Goal: Task Accomplishment & Management: Complete application form

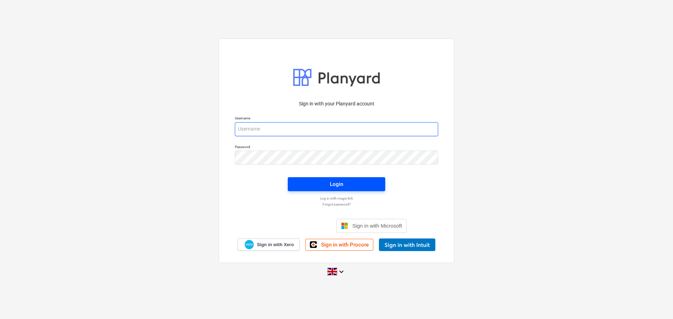
type input "[PERSON_NAME][EMAIL_ADDRESS][PERSON_NAME][DOMAIN_NAME]"
click at [335, 185] on div "Login" at bounding box center [336, 184] width 13 height 9
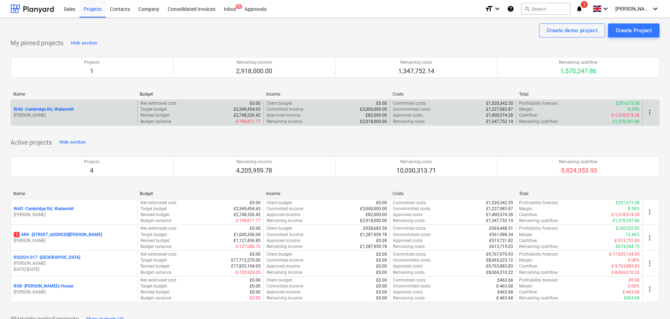
click at [39, 108] on p "WAD - Cambridge Rd, Wadesmill" at bounding box center [44, 109] width 60 height 6
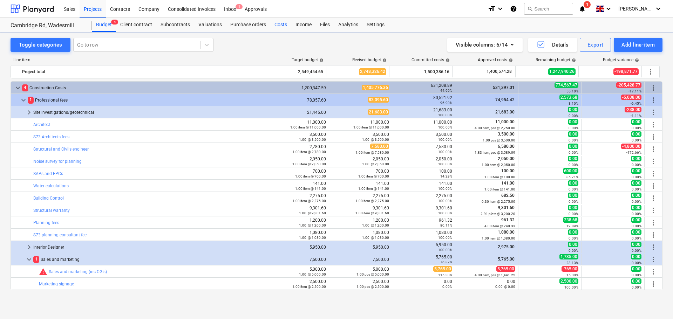
click at [275, 25] on div "Costs" at bounding box center [280, 25] width 21 height 14
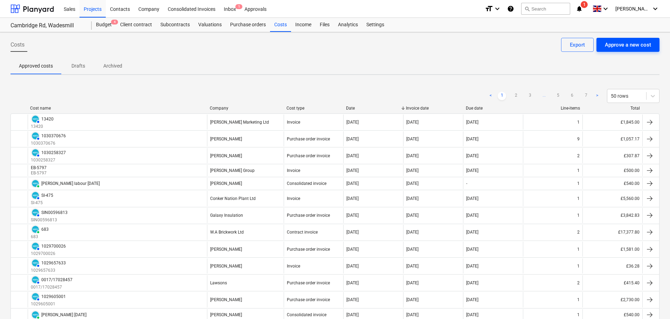
click at [632, 44] on div "Approve a new cost" at bounding box center [628, 44] width 46 height 9
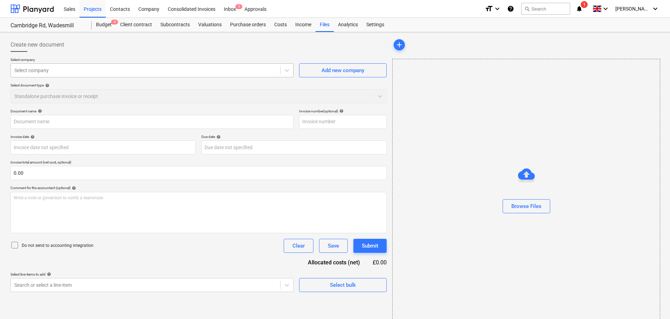
click at [69, 74] on div at bounding box center [145, 70] width 262 height 7
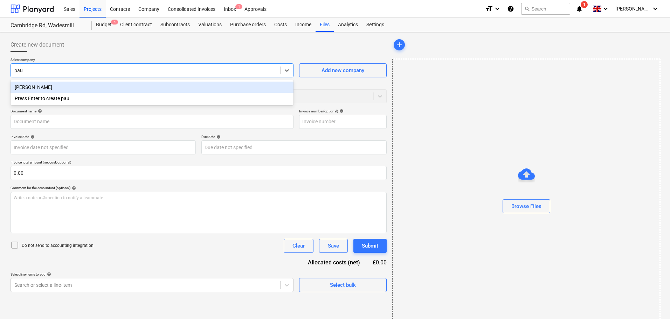
type input "[PERSON_NAME]"
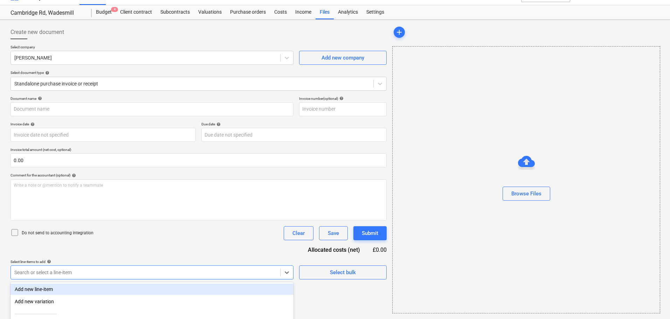
scroll to position [82, 0]
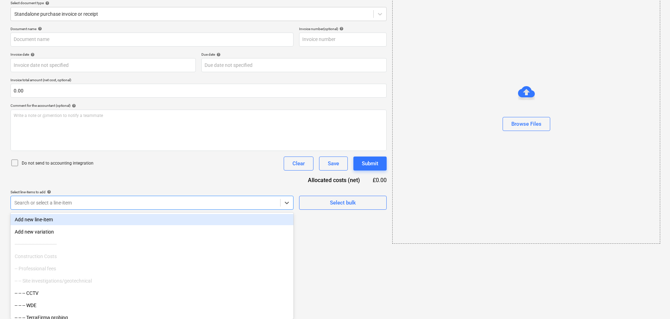
click at [75, 237] on body "Sales Projects Contacts Company Consolidated Invoices Inbox 1 Approvals format_…" at bounding box center [335, 77] width 670 height 319
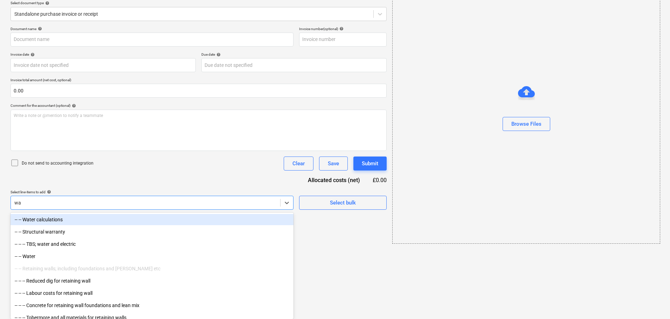
type input "w"
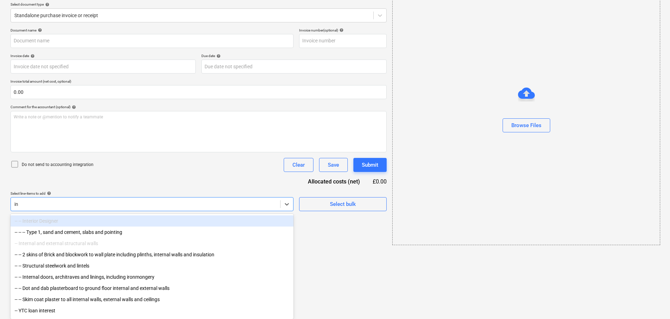
type input "i"
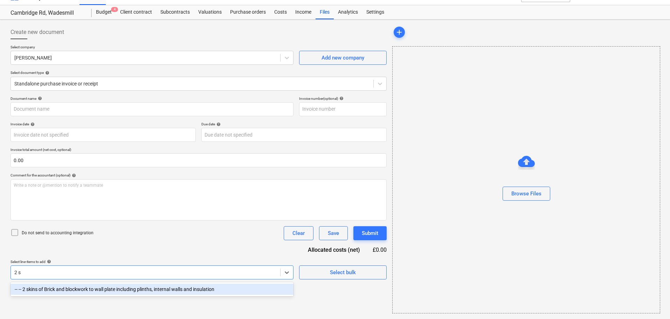
scroll to position [13, 0]
type input "2 sk"
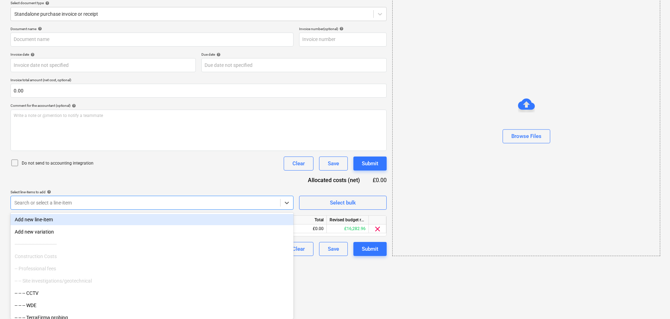
click at [172, 174] on div "Document name help Invoice number (optional) help Invoice date help Press the d…" at bounding box center [199, 141] width 376 height 229
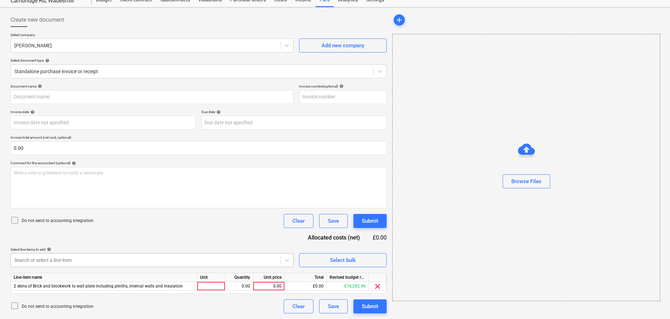
scroll to position [82, 0]
click at [51, 262] on body "Sales Projects Contacts Company Consolidated Invoices Inbox 1 Approvals format_…" at bounding box center [335, 134] width 670 height 319
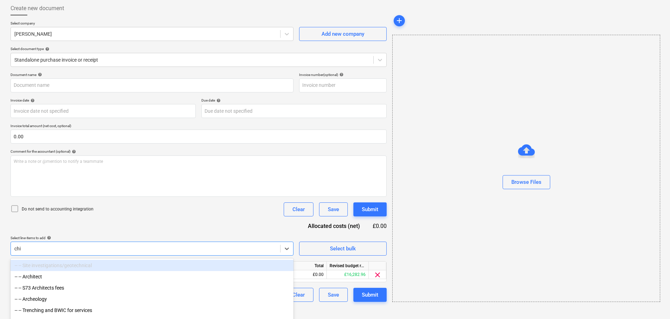
type input "chip"
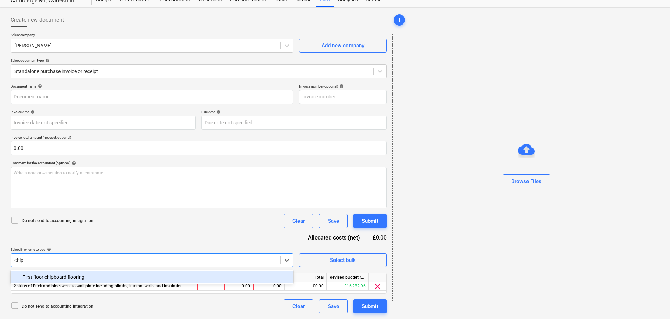
scroll to position [25, 0]
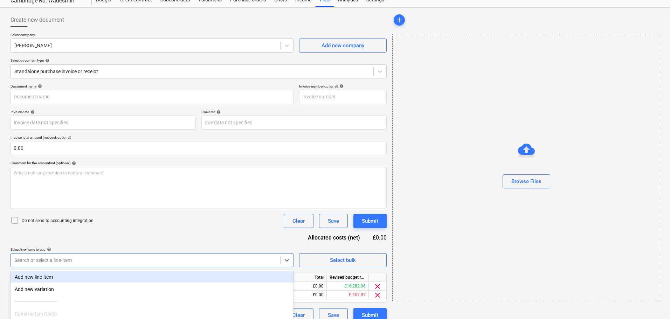
click at [116, 244] on div "Document name help Invoice number (optional) help Invoice date help Press the d…" at bounding box center [199, 203] width 376 height 238
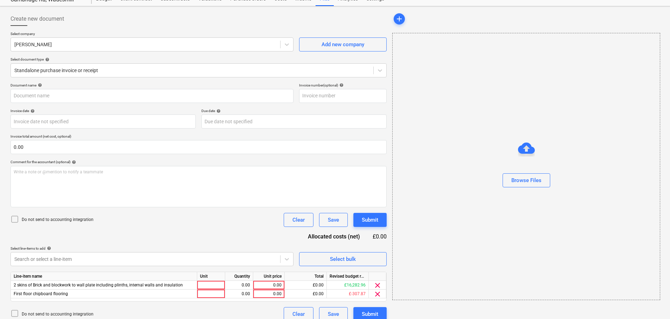
scroll to position [34, 0]
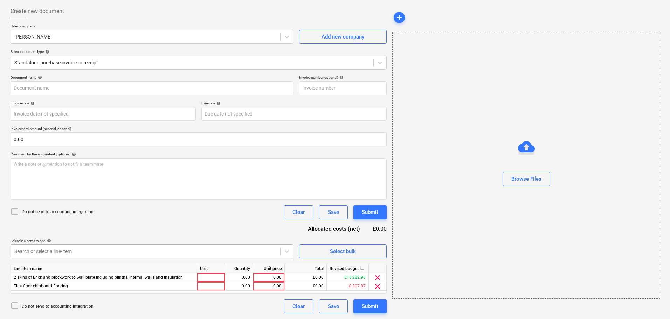
click at [77, 252] on body "Sales Projects Contacts Company Consolidated Invoices Inbox 1 Approvals format_…" at bounding box center [335, 125] width 670 height 319
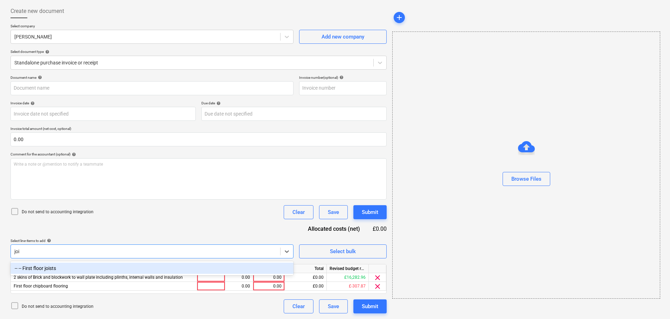
type input "jois"
click at [85, 268] on div "-- -- First floor joists" at bounding box center [152, 268] width 283 height 11
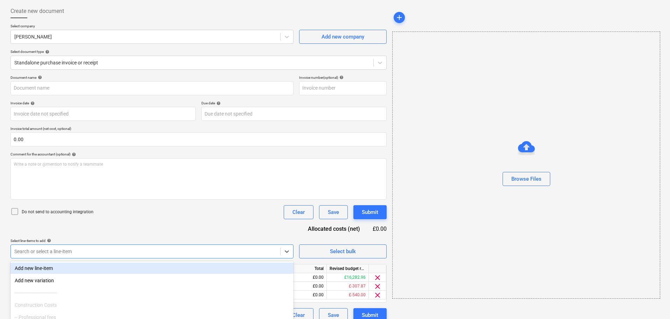
click at [181, 225] on div "Document name help Invoice number (optional) help Invoice date help Press the d…" at bounding box center [199, 198] width 376 height 247
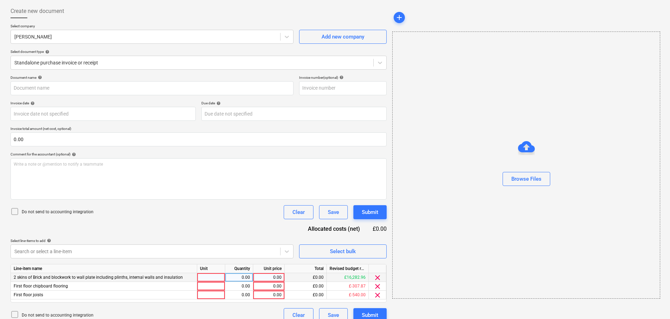
click at [212, 279] on div at bounding box center [211, 277] width 28 height 9
type input "2"
click at [207, 287] on div at bounding box center [211, 286] width 28 height 9
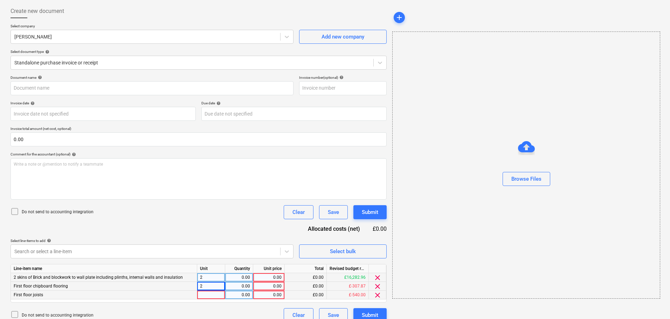
click at [208, 295] on div at bounding box center [211, 295] width 28 height 9
type input "1"
click at [239, 278] on div "0.00" at bounding box center [239, 277] width 22 height 9
type input "2"
click at [237, 286] on div "0.00" at bounding box center [239, 286] width 22 height 9
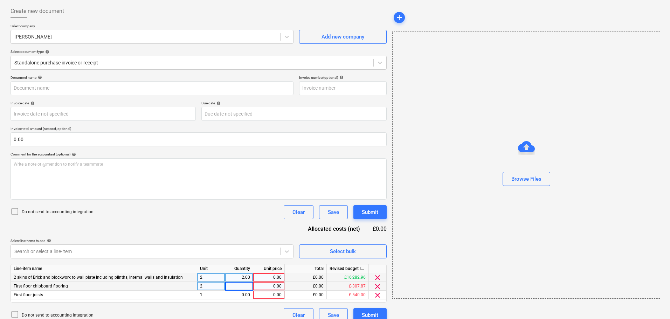
type input "2"
click at [243, 296] on div "0.00" at bounding box center [239, 295] width 22 height 9
click at [208, 276] on div "2" at bounding box center [211, 277] width 28 height 9
type input "dayd"
click at [206, 285] on div "2" at bounding box center [211, 286] width 28 height 9
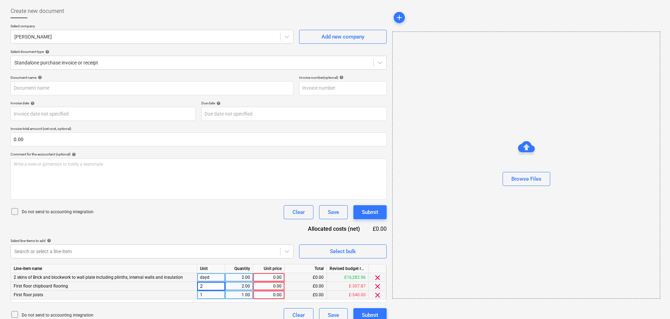
click at [212, 278] on div "dayd" at bounding box center [211, 277] width 28 height 9
type input "days"
click at [209, 287] on div "2" at bounding box center [211, 286] width 28 height 9
type input "days"
click at [209, 295] on div "1" at bounding box center [211, 295] width 28 height 9
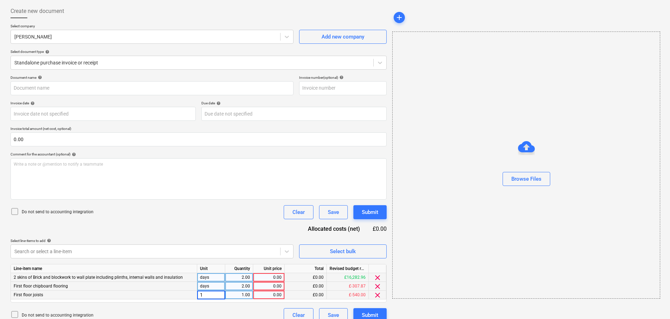
type input "days"
click at [281, 275] on div "0.00" at bounding box center [269, 277] width 26 height 9
type input "180"
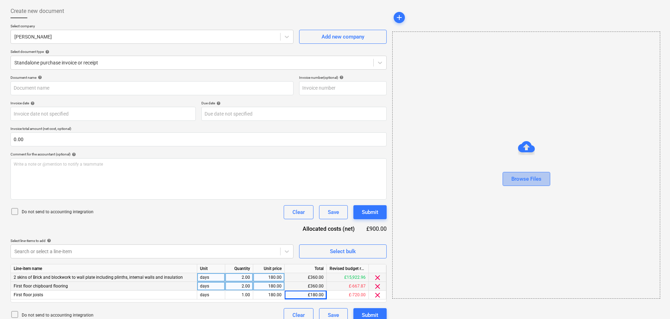
click at [514, 182] on div "Browse Files" at bounding box center [526, 178] width 30 height 9
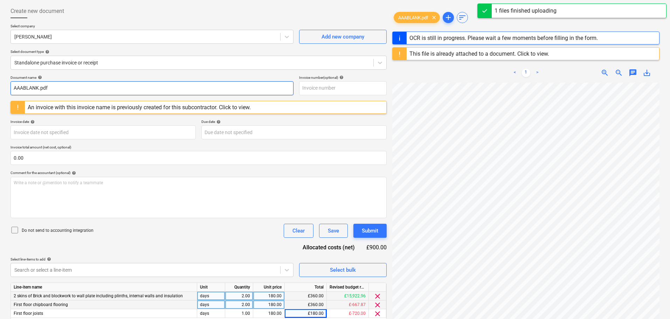
drag, startPoint x: 72, startPoint y: 89, endPoint x: -28, endPoint y: 86, distance: 99.9
click at [0, 86] on html "Sales Projects Contacts Company Consolidated Invoices Inbox 1 Approvals format_…" at bounding box center [335, 125] width 670 height 319
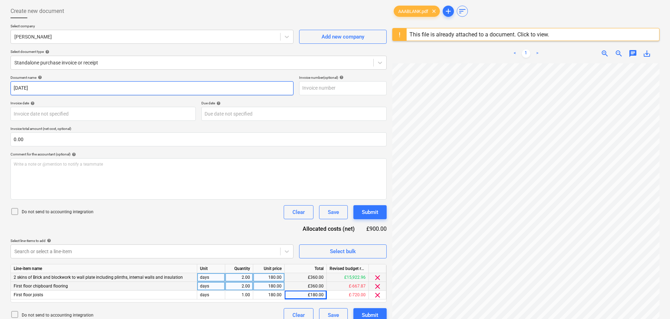
type input "[DATE]"
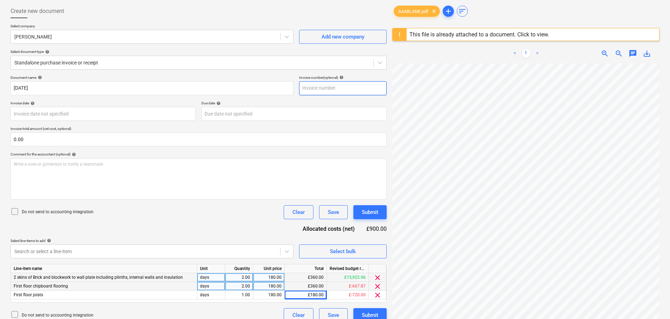
paste input "[DATE]"
type input "[DATE]"
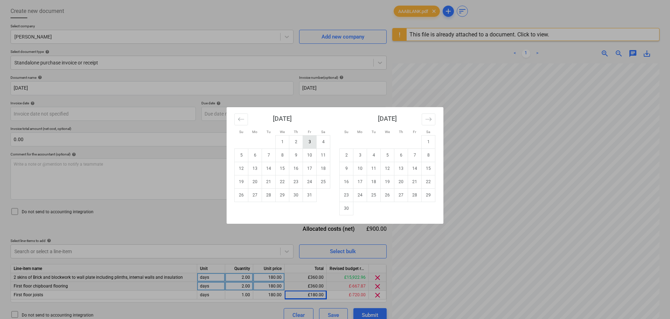
click at [308, 144] on td "3" at bounding box center [310, 141] width 14 height 13
type input "[DATE]"
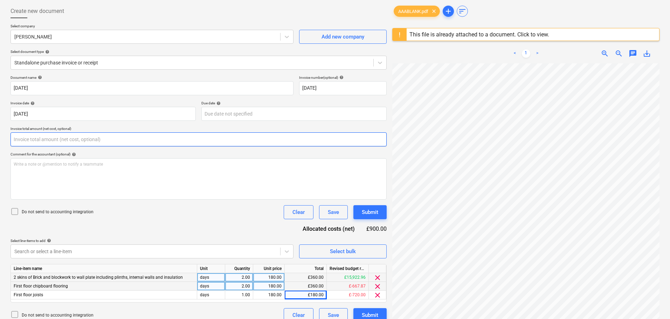
click at [75, 138] on input "text" at bounding box center [199, 139] width 376 height 14
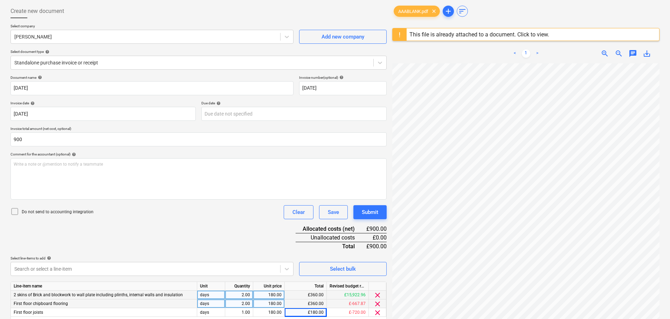
type input "900.00"
click at [200, 229] on div "Document name help [DATE] Invoice number (optional) help [DATE] Invoice date he…" at bounding box center [199, 207] width 376 height 264
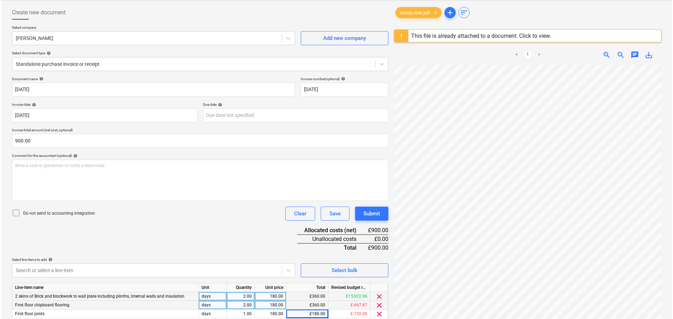
scroll to position [83, 0]
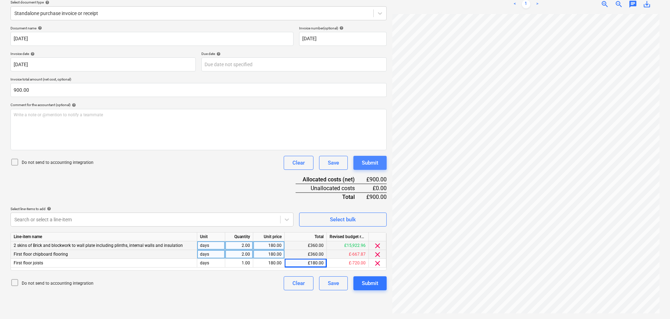
click at [371, 163] on div "Submit" at bounding box center [370, 162] width 16 height 9
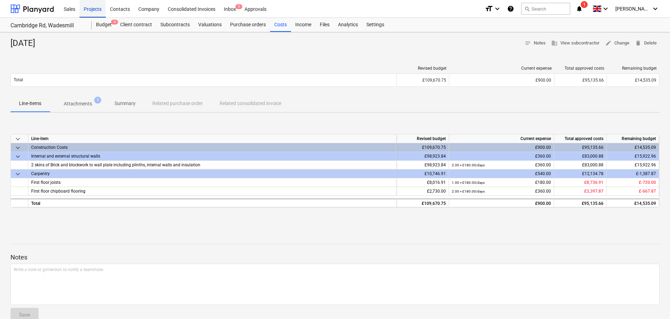
click at [100, 8] on div "Projects" at bounding box center [93, 9] width 26 height 18
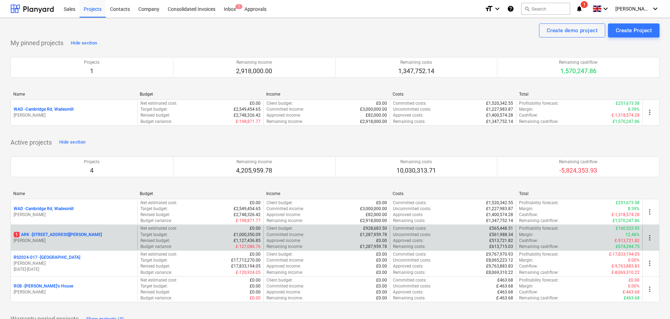
click at [52, 232] on p "1 ARK - 2 Galley [PERSON_NAME]" at bounding box center [58, 235] width 88 height 6
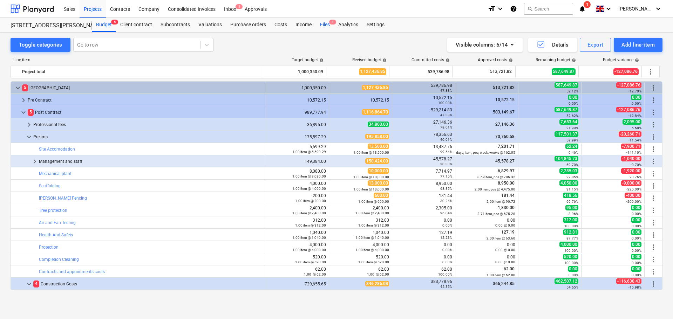
click at [326, 25] on div "Files 1" at bounding box center [325, 25] width 18 height 14
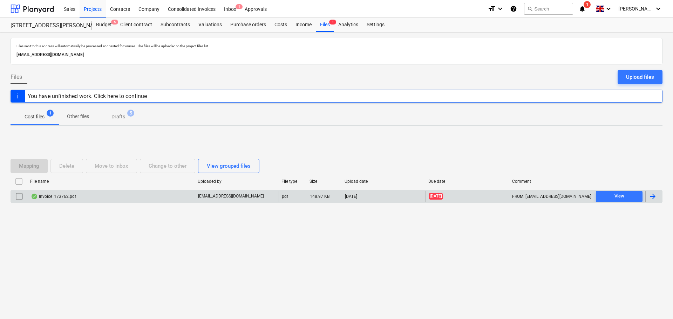
click at [73, 195] on div "Invoice_173762.pdf" at bounding box center [53, 197] width 45 height 6
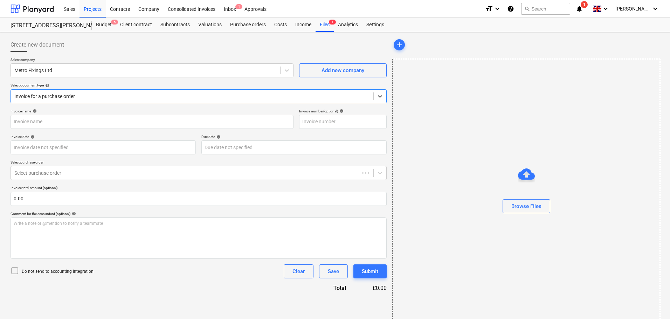
type input "173762"
type input "[DATE]"
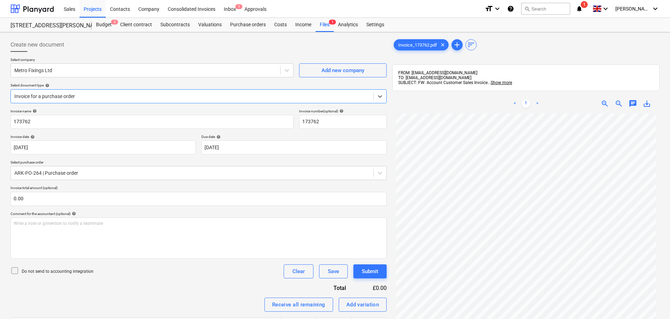
scroll to position [35, 0]
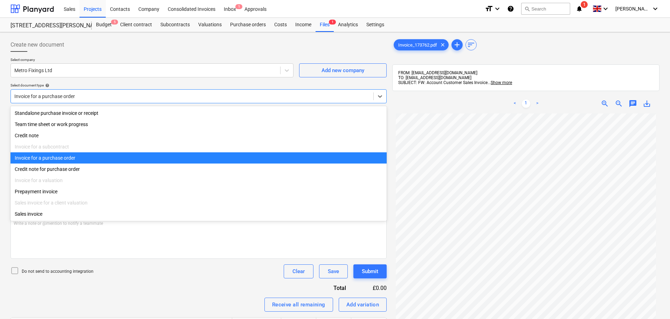
click at [101, 101] on div "Invoice for a purchase order" at bounding box center [192, 96] width 363 height 10
click at [62, 160] on div "Invoice for a purchase order" at bounding box center [199, 157] width 376 height 11
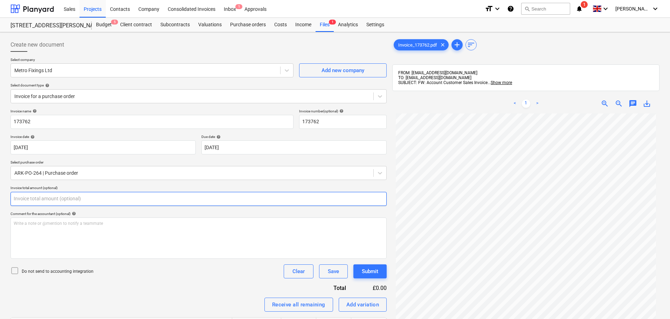
click at [31, 200] on input "text" at bounding box center [199, 199] width 376 height 14
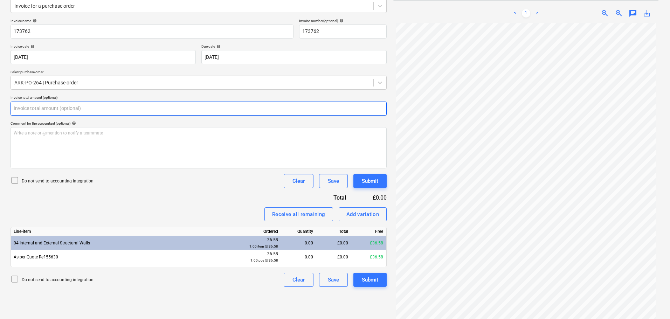
scroll to position [99, 0]
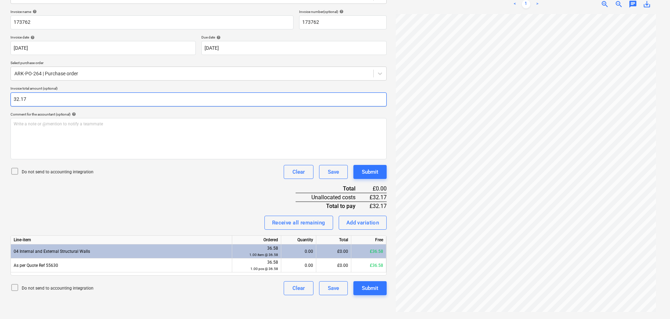
type input "32.17"
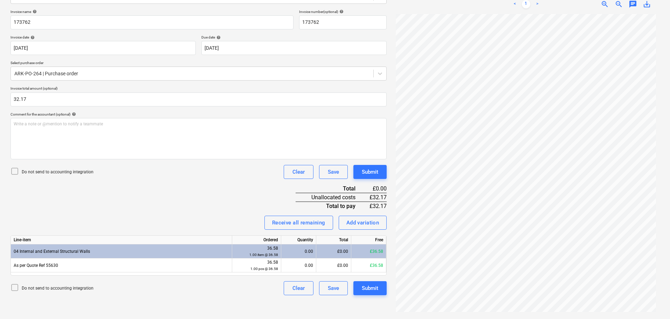
click at [196, 193] on div "Invoice name help 173762 Invoice number (optional) help 173762 Invoice date hel…" at bounding box center [199, 152] width 376 height 286
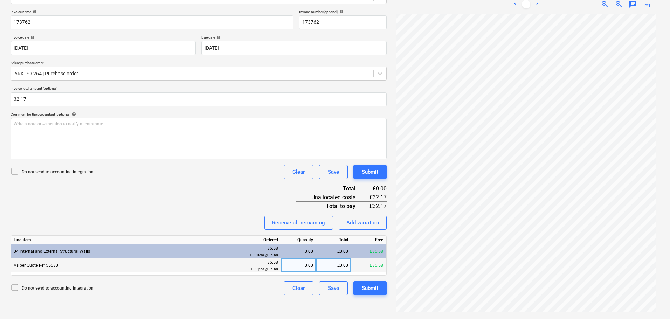
click at [340, 263] on div "£0.00" at bounding box center [333, 266] width 35 height 14
type input "32.17"
click at [223, 213] on div "Invoice name help 173762 Invoice number (optional) help 173762 Invoice date hel…" at bounding box center [199, 152] width 376 height 286
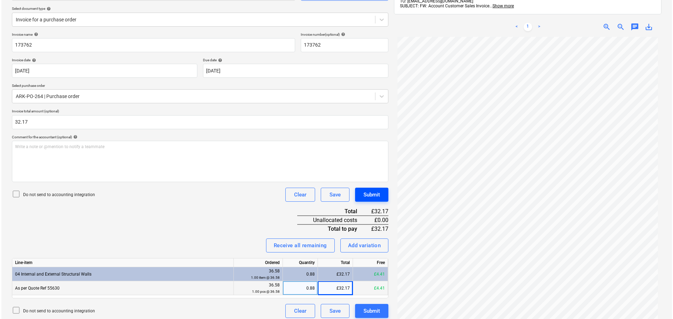
scroll to position [64, 0]
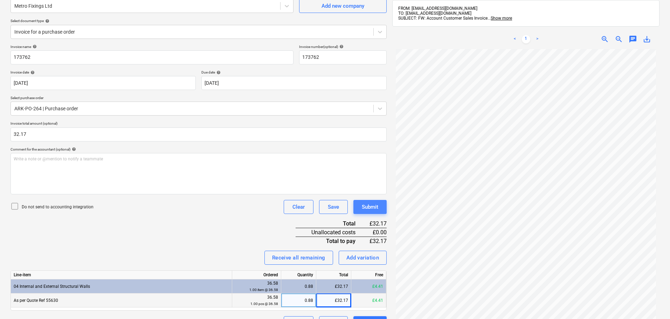
click at [368, 207] on div "Submit" at bounding box center [370, 206] width 16 height 9
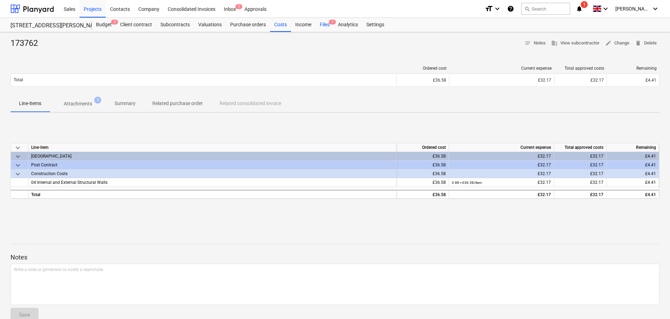
click at [328, 26] on div "Files 1" at bounding box center [325, 25] width 18 height 14
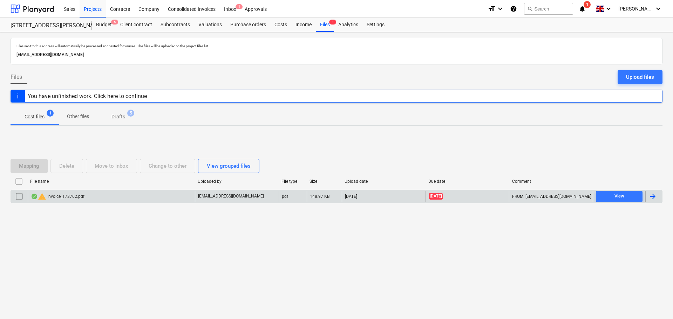
click at [79, 198] on div "warning Invoice_173762.pdf" at bounding box center [58, 196] width 54 height 8
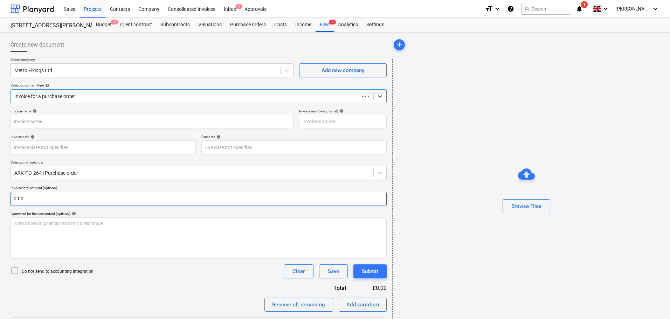
type input "173762"
type input "[DATE]"
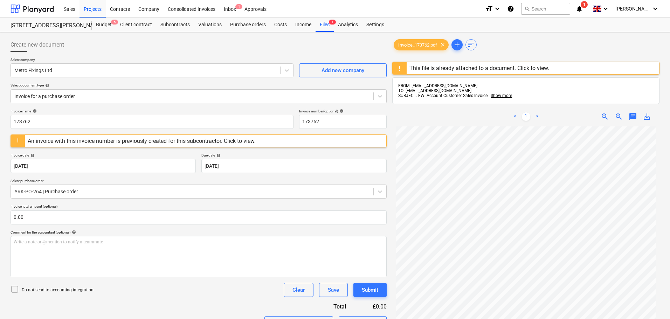
click at [76, 140] on div "An invoice with this invoice number is previously created for this subcontracto…" at bounding box center [142, 141] width 228 height 7
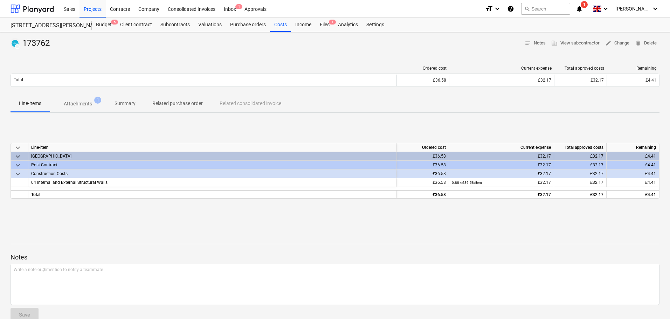
click at [88, 106] on p "Attachments" at bounding box center [78, 103] width 28 height 7
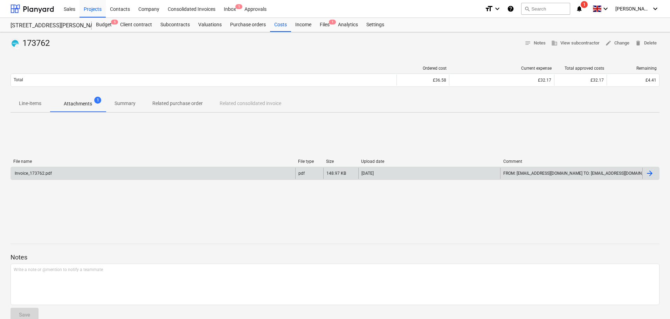
click at [143, 172] on div "Invoice_173762.pdf" at bounding box center [153, 173] width 284 height 11
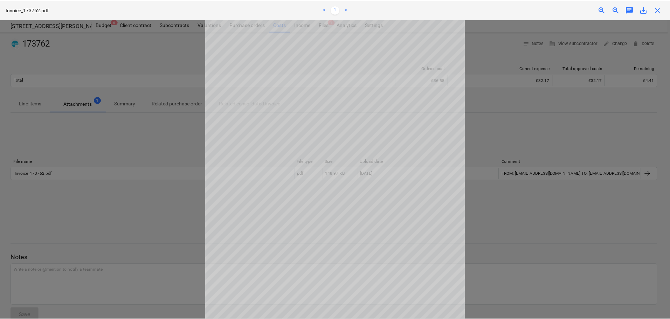
scroll to position [35, 0]
drag, startPoint x: 660, startPoint y: 10, endPoint x: 587, endPoint y: 17, distance: 73.5
click at [660, 10] on span "close" at bounding box center [660, 10] width 8 height 8
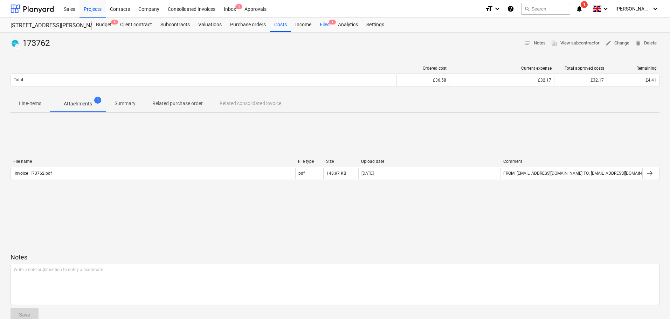
click at [324, 23] on div "Files 1" at bounding box center [325, 25] width 18 height 14
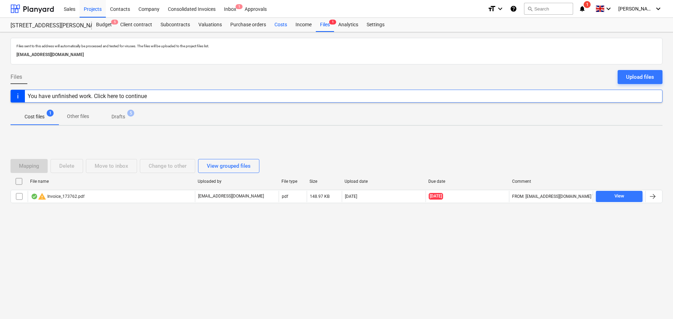
click at [282, 26] on div "Costs" at bounding box center [280, 25] width 21 height 14
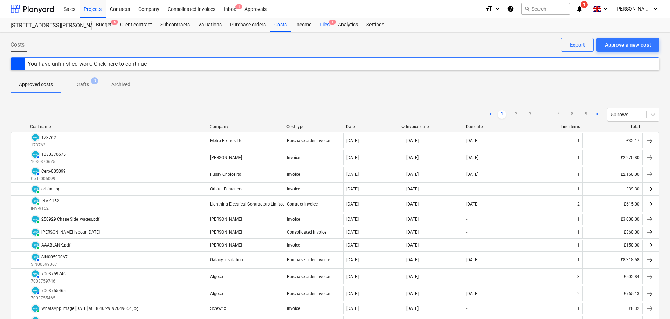
click at [328, 26] on div "Files 1" at bounding box center [325, 25] width 18 height 14
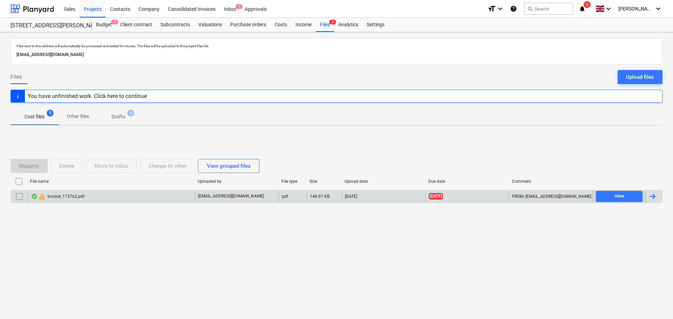
click at [19, 198] on input "checkbox" at bounding box center [19, 196] width 11 height 11
click at [63, 169] on div "Delete" at bounding box center [66, 165] width 15 height 9
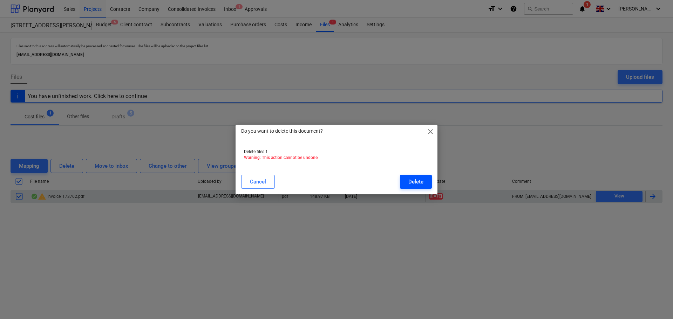
click at [412, 182] on div "Delete" at bounding box center [415, 181] width 15 height 9
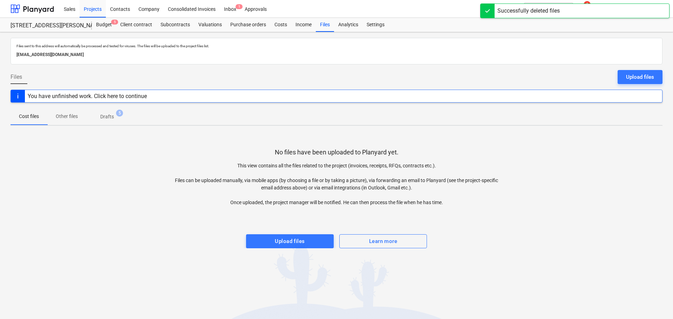
click at [113, 116] on p "Drafts" at bounding box center [107, 116] width 14 height 7
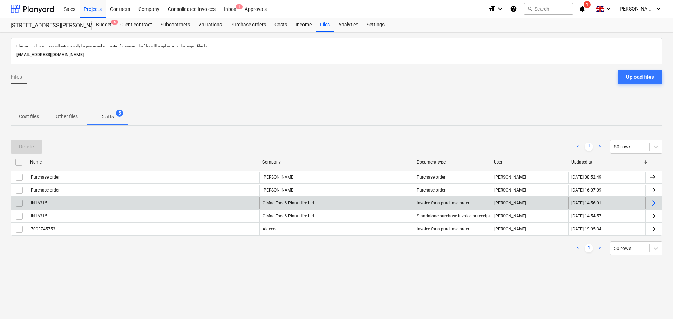
click at [19, 202] on input "checkbox" at bounding box center [19, 203] width 11 height 11
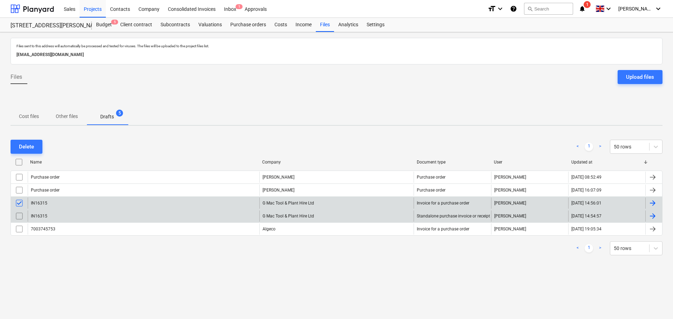
click at [18, 216] on input "checkbox" at bounding box center [19, 216] width 11 height 11
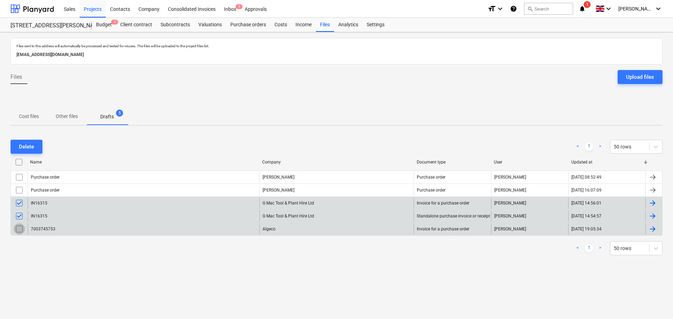
click at [19, 233] on input "checkbox" at bounding box center [19, 228] width 11 height 11
click at [25, 147] on div "Delete" at bounding box center [26, 146] width 15 height 9
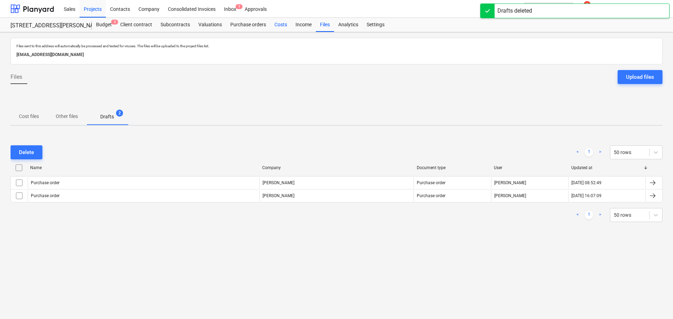
click at [282, 25] on div "Costs" at bounding box center [280, 25] width 21 height 14
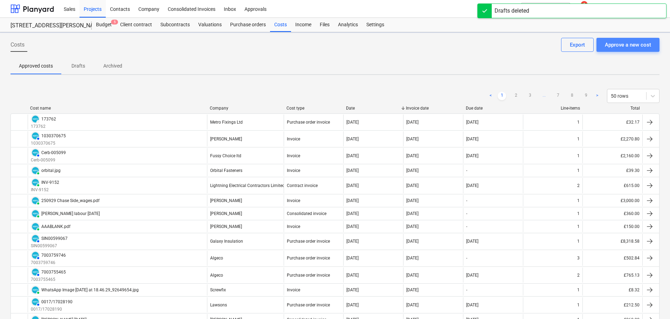
click at [654, 44] on button "Approve a new cost" at bounding box center [628, 45] width 63 height 14
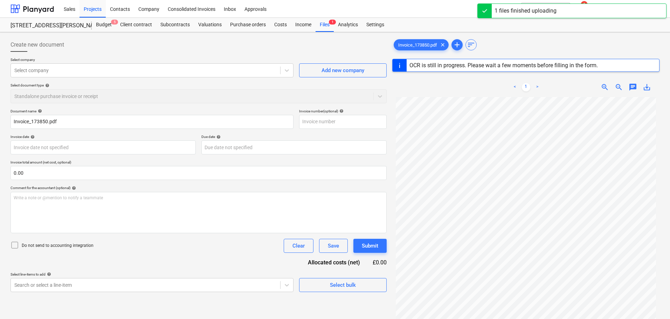
type input "173850"
type input "[DATE]"
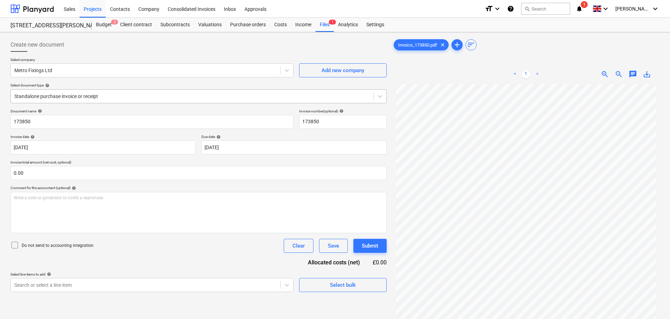
click at [76, 96] on div at bounding box center [192, 96] width 356 height 7
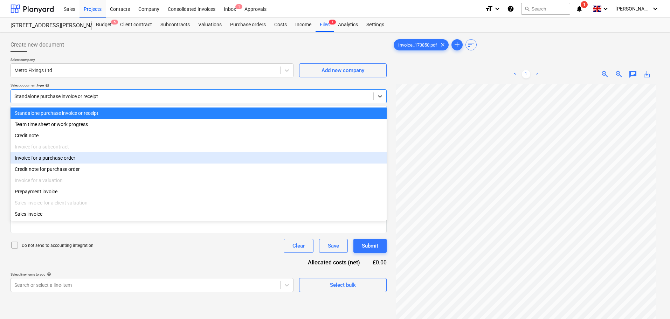
click at [65, 161] on div "Invoice for a purchase order" at bounding box center [199, 157] width 376 height 11
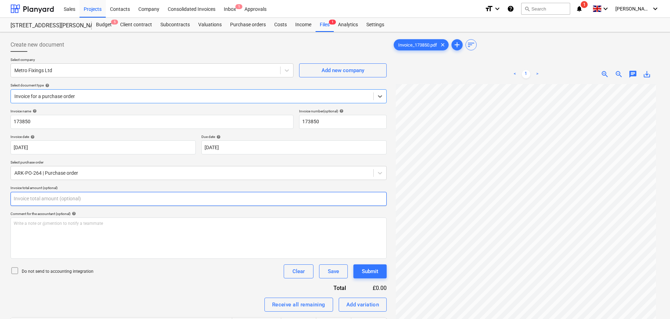
click at [36, 201] on input "text" at bounding box center [199, 199] width 376 height 14
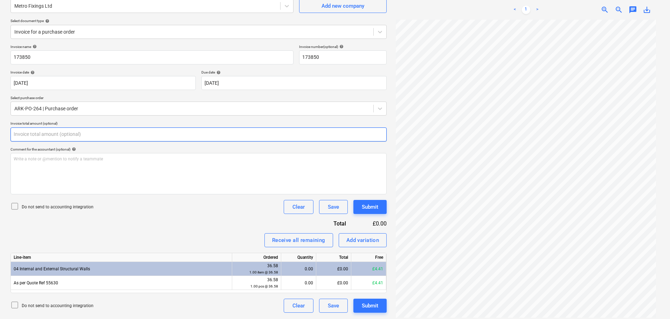
scroll to position [70, 0]
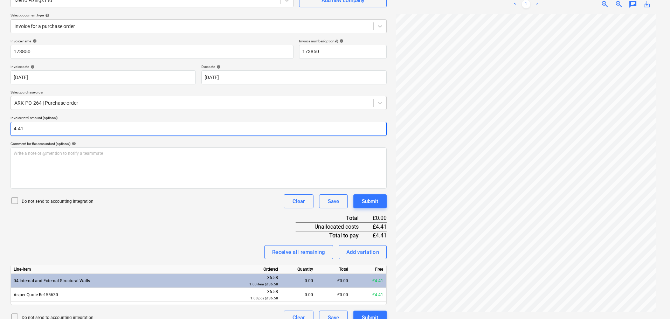
type input "4.41"
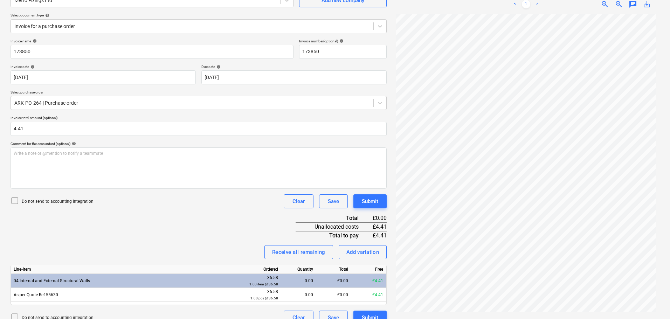
click at [157, 223] on div "Invoice name help 173850 Invoice number (optional) help 173850 Invoice date hel…" at bounding box center [199, 182] width 376 height 286
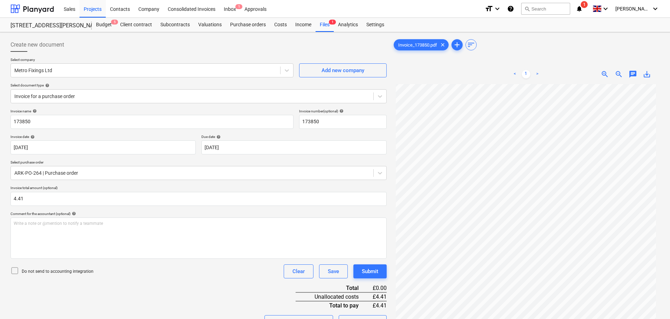
scroll to position [0, 0]
click at [82, 149] on body "Sales Projects Contacts Company Consolidated Invoices Inbox 1 Approvals format_…" at bounding box center [335, 159] width 670 height 319
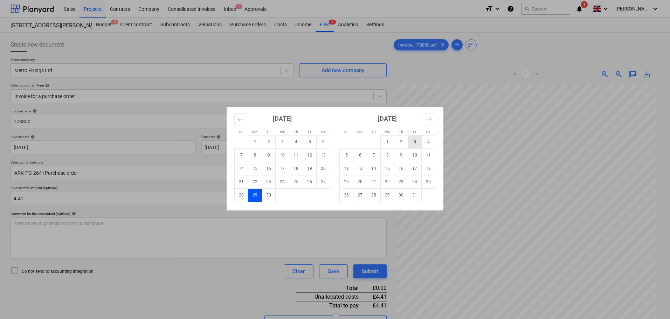
click at [414, 144] on td "3" at bounding box center [415, 141] width 14 height 13
type input "[DATE]"
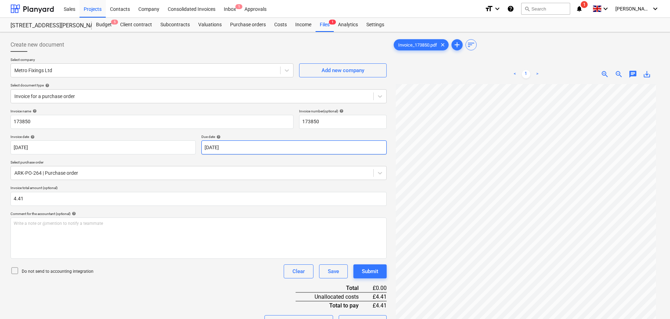
click at [229, 148] on body "Sales Projects Contacts Company Consolidated Invoices Inbox 1 Approvals format_…" at bounding box center [335, 159] width 670 height 319
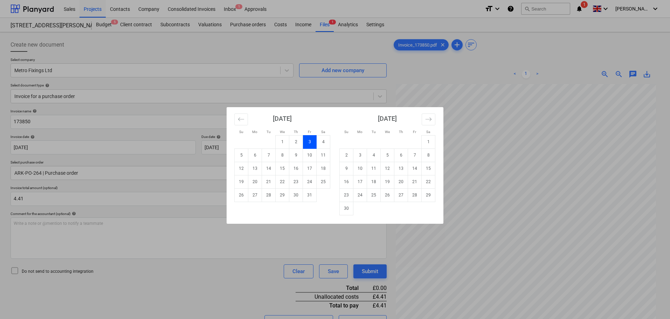
drag, startPoint x: 347, startPoint y: 208, endPoint x: 326, endPoint y: 208, distance: 21.4
click at [347, 208] on td "30" at bounding box center [347, 208] width 14 height 13
type input "[DATE]"
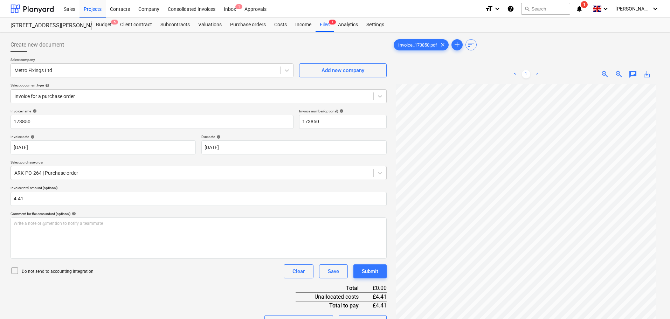
click at [173, 268] on div "Do not send to accounting integration Clear Save Submit" at bounding box center [199, 271] width 376 height 14
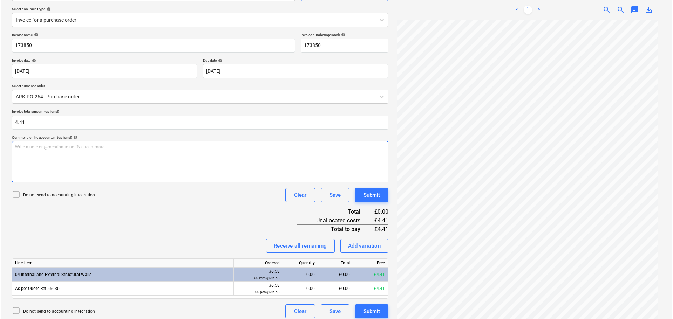
scroll to position [81, 0]
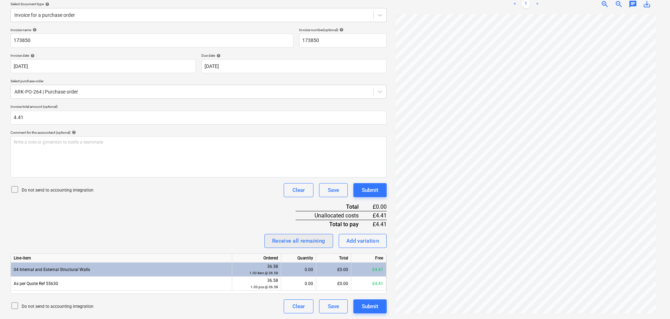
click at [302, 241] on div "Receive all remaining" at bounding box center [298, 240] width 53 height 9
click at [232, 212] on div "Invoice name help 173850 Invoice number (optional) help 173850 Invoice date hel…" at bounding box center [199, 171] width 376 height 286
click at [359, 186] on button "Submit" at bounding box center [369, 190] width 33 height 14
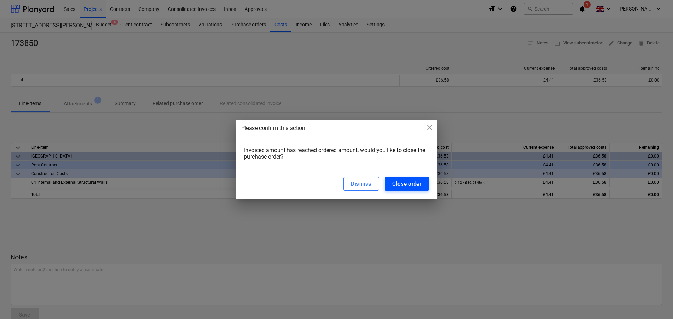
click at [397, 181] on div "Close order" at bounding box center [406, 183] width 29 height 9
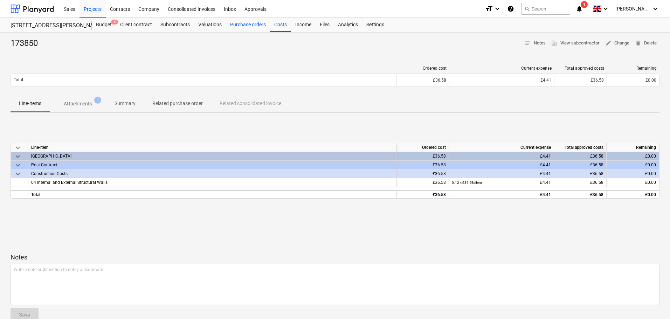
click at [250, 24] on div "Purchase orders" at bounding box center [248, 25] width 44 height 14
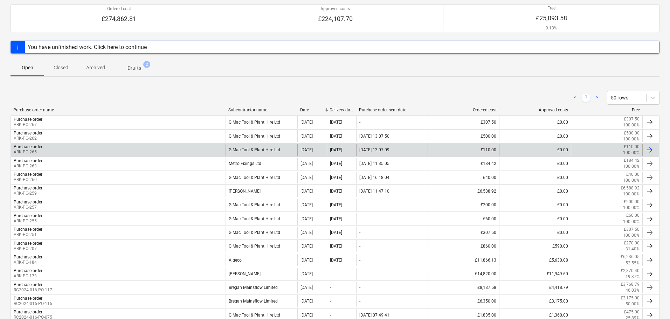
scroll to position [70, 0]
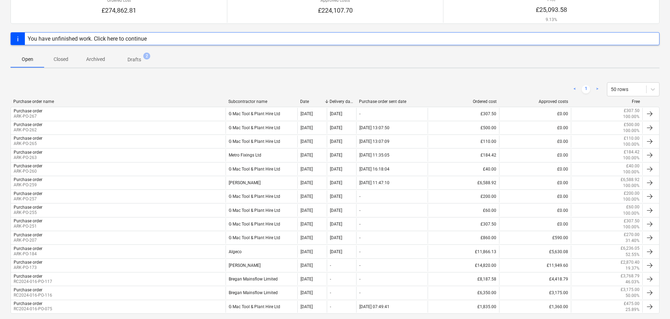
click at [61, 61] on p "Closed" at bounding box center [61, 59] width 17 height 7
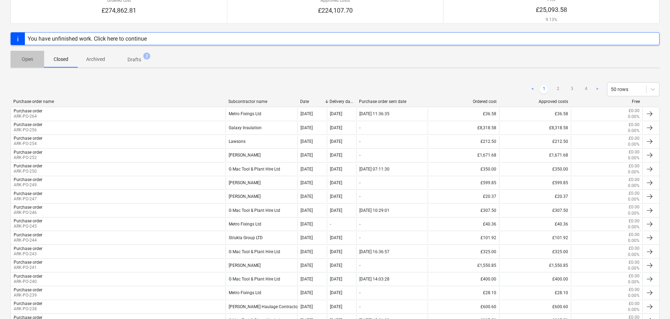
click at [27, 62] on p "Open" at bounding box center [27, 59] width 17 height 7
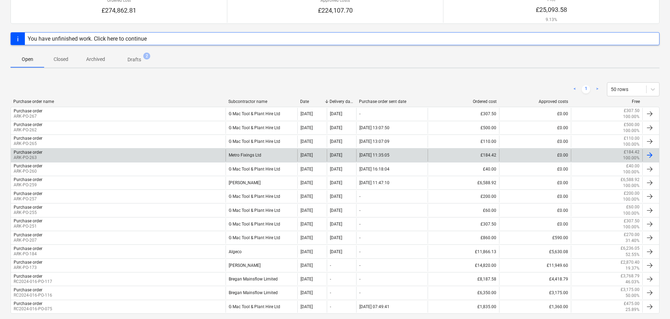
click at [43, 154] on div "Purchase order ARK-PO-263" at bounding box center [118, 155] width 215 height 12
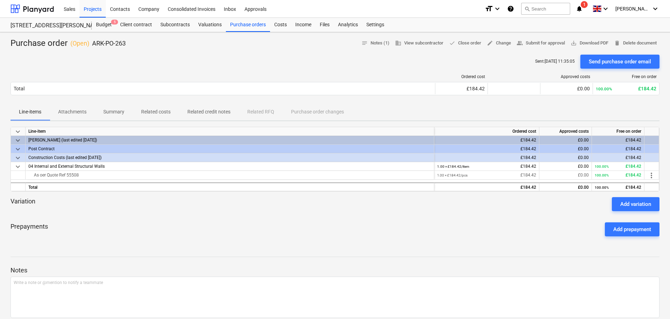
click at [73, 112] on p "Attachments" at bounding box center [72, 111] width 28 height 7
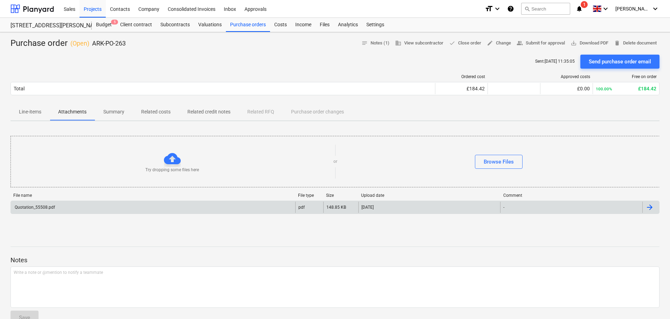
click at [80, 206] on div "Quotation_55508.pdf" at bounding box center [153, 207] width 284 height 11
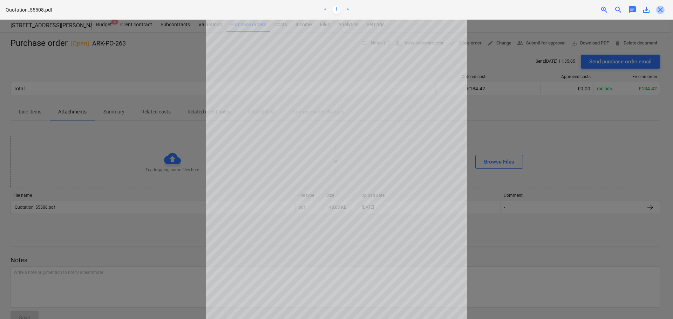
click at [661, 12] on span "close" at bounding box center [660, 10] width 8 height 8
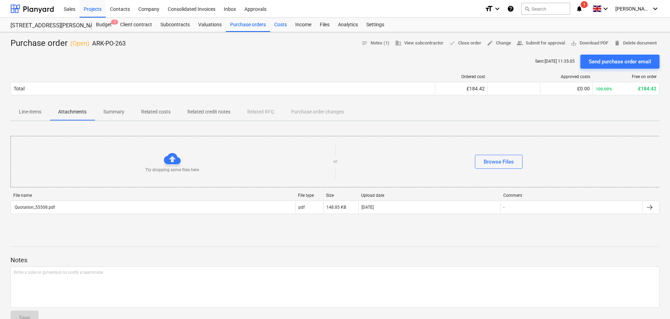
click at [279, 24] on div "Costs" at bounding box center [280, 25] width 21 height 14
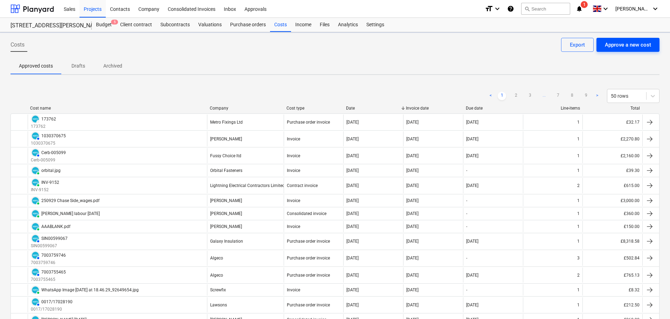
click at [630, 46] on div "Approve a new cost" at bounding box center [628, 44] width 46 height 9
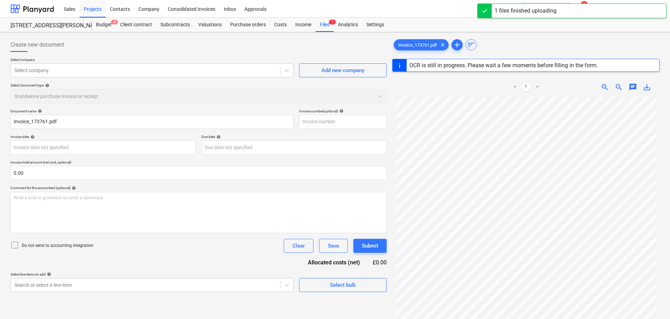
type input "173761"
type input "[DATE]"
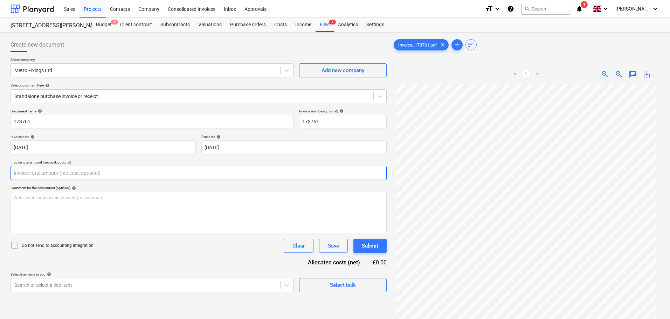
click at [37, 176] on input "text" at bounding box center [199, 173] width 376 height 14
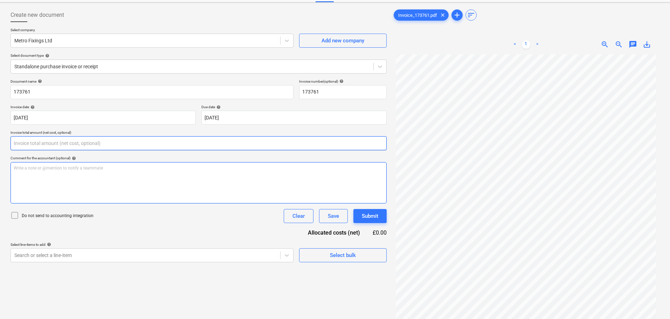
scroll to position [70, 0]
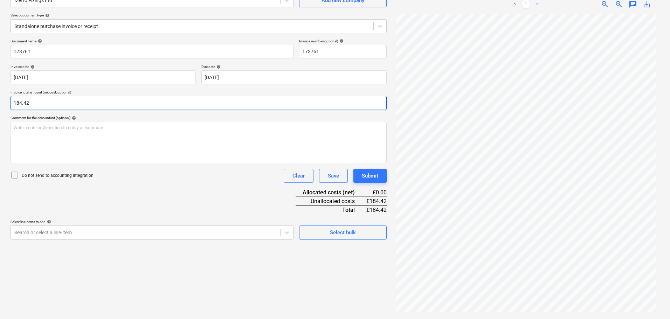
type input "184.42"
click at [177, 191] on div "Document name help 173761 Invoice number (optional) help 173761 Invoice date he…" at bounding box center [199, 139] width 376 height 201
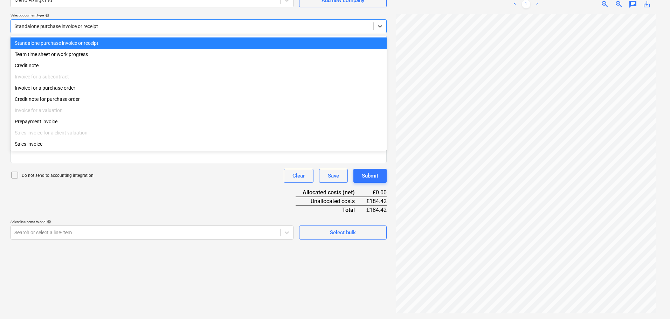
click at [70, 28] on div at bounding box center [192, 26] width 356 height 7
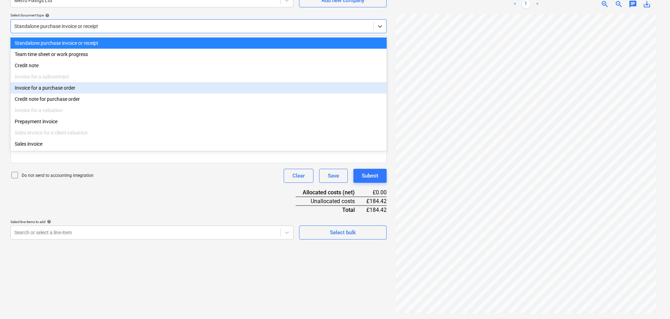
click at [57, 90] on div "Invoice for a purchase order" at bounding box center [199, 87] width 376 height 11
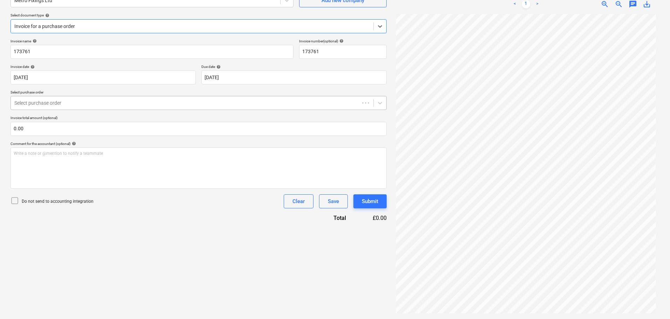
click at [41, 105] on div at bounding box center [185, 102] width 342 height 7
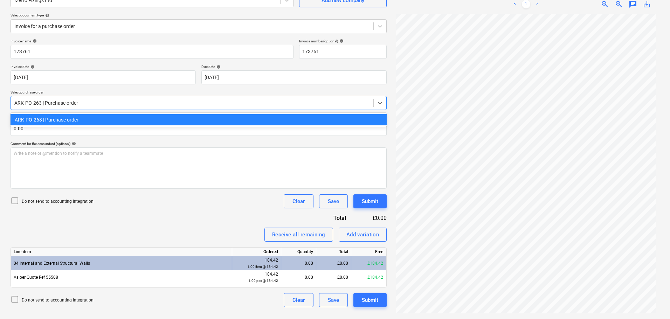
click at [51, 120] on div "ARK-PO-263 | Purchase order" at bounding box center [199, 119] width 376 height 11
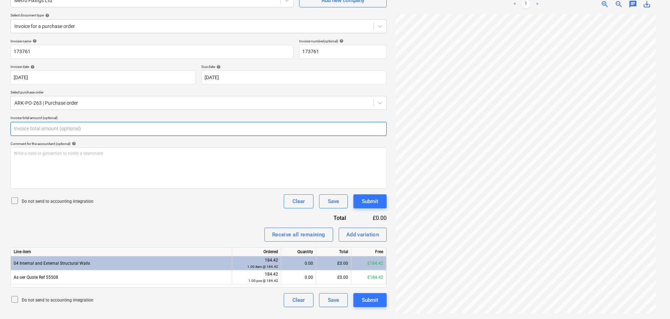
click at [37, 133] on input "text" at bounding box center [199, 129] width 376 height 14
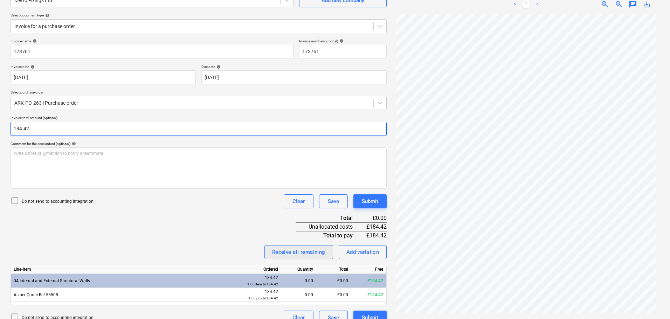
type input "184.42"
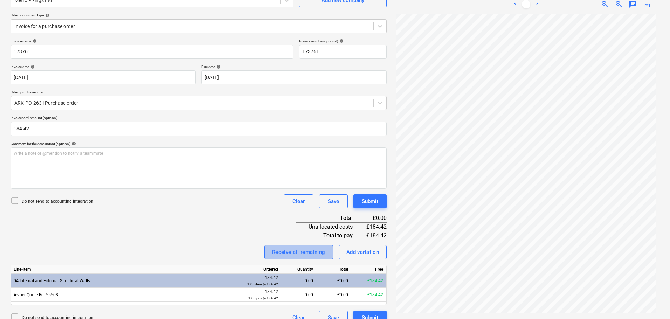
click at [290, 248] on div "Receive all remaining" at bounding box center [298, 252] width 53 height 9
click at [265, 226] on div "Invoice name help 173761 Invoice number (optional) help 173761 Invoice date hel…" at bounding box center [199, 182] width 376 height 286
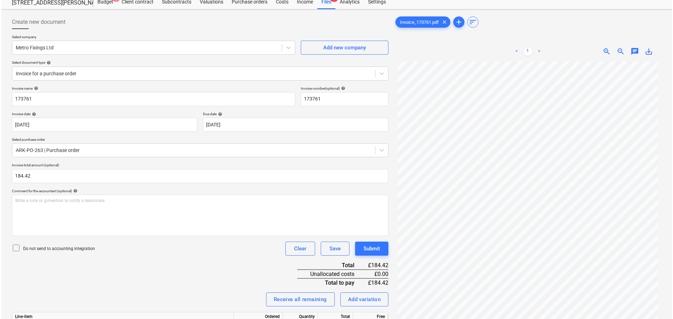
scroll to position [35, 0]
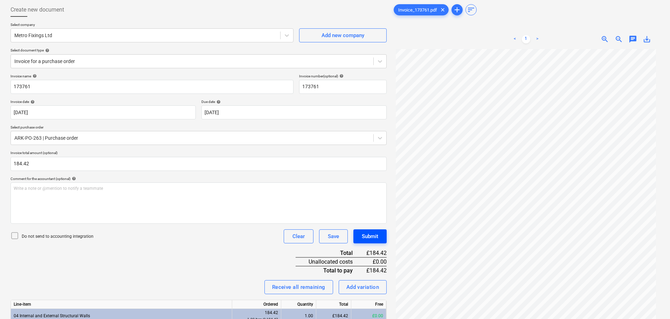
click at [377, 236] on div "Submit" at bounding box center [370, 236] width 16 height 9
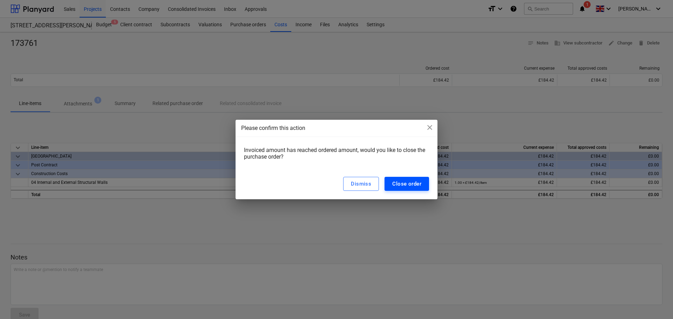
click at [407, 185] on div "Close order" at bounding box center [406, 183] width 29 height 9
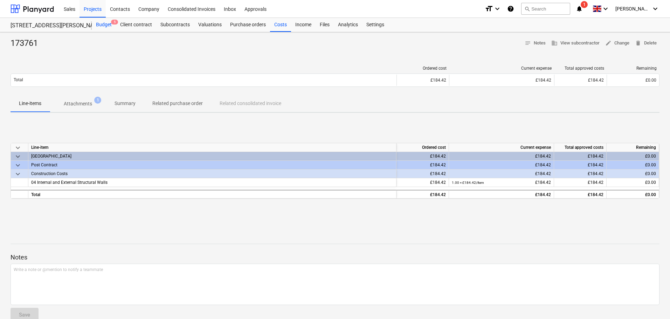
click at [111, 25] on div "Budget 5" at bounding box center [104, 25] width 24 height 14
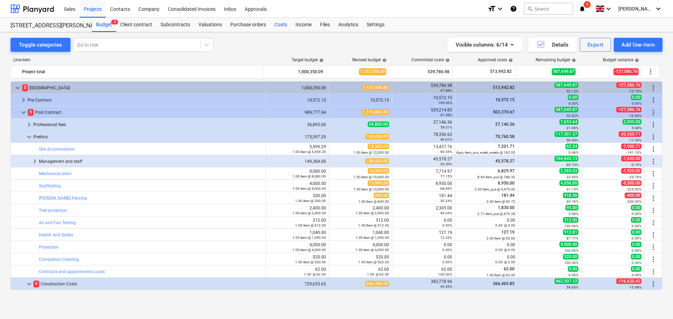
click at [280, 25] on div "Costs" at bounding box center [280, 25] width 21 height 14
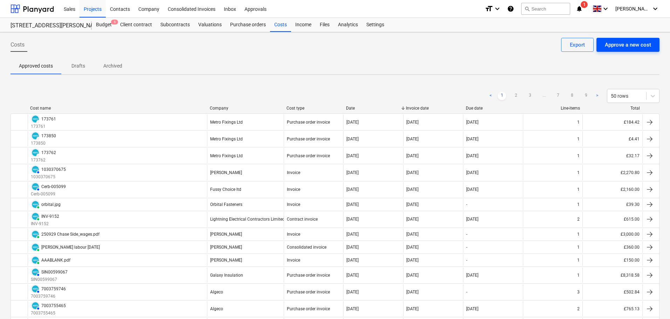
click at [637, 45] on div "Approve a new cost" at bounding box center [628, 44] width 46 height 9
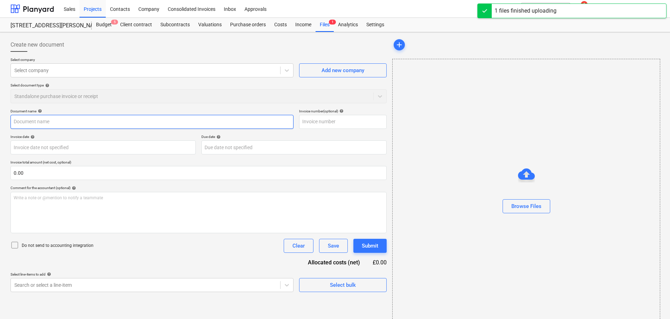
type input "Invoice 7003773969.pdf"
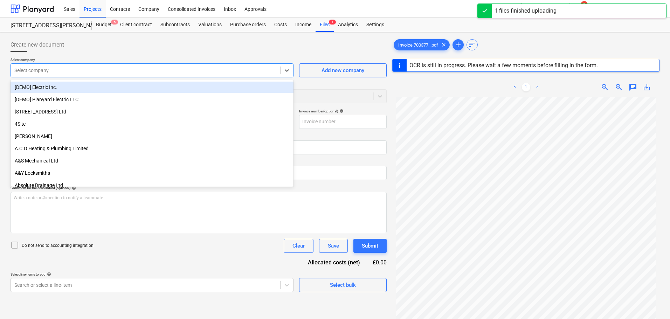
click at [55, 73] on div at bounding box center [145, 70] width 262 height 7
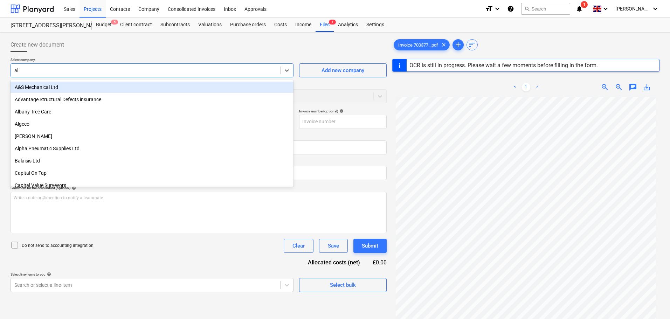
type input "alg"
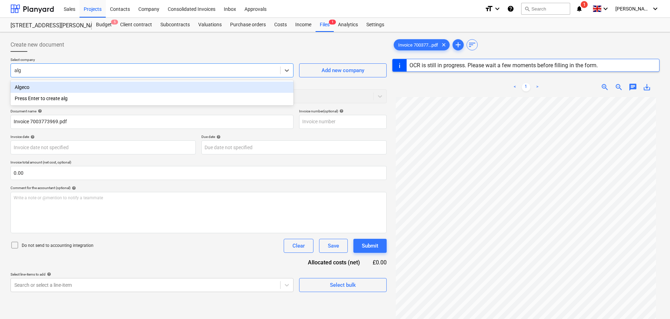
type input "7003773969"
type input "[DATE]"
click at [69, 91] on div "Algeco" at bounding box center [152, 87] width 283 height 11
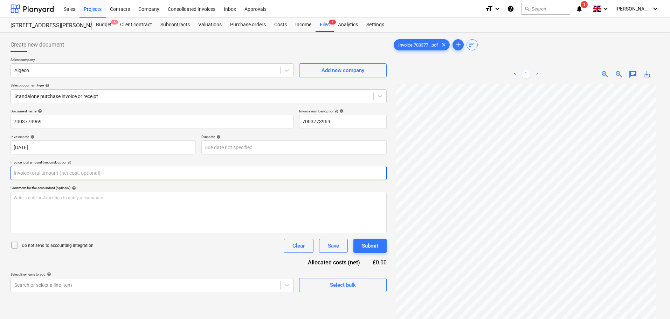
click at [54, 174] on input "text" at bounding box center [199, 173] width 376 height 14
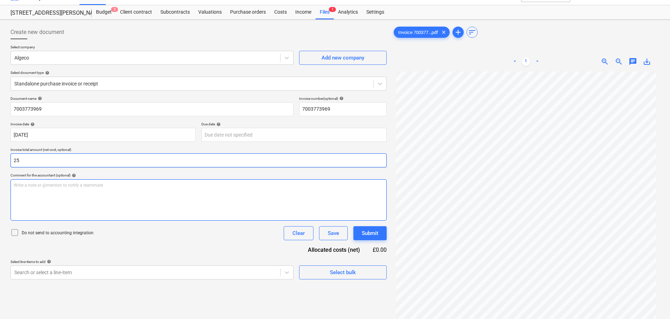
scroll to position [35, 0]
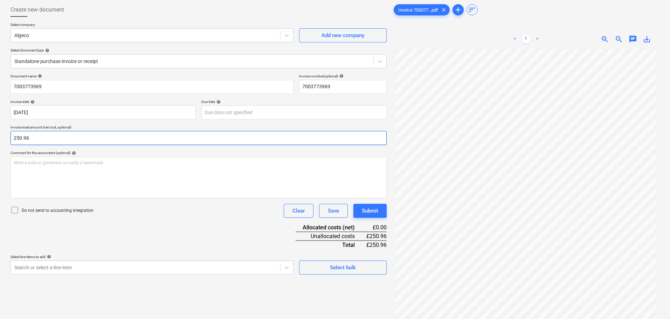
type input "250.96"
click at [126, 209] on div "Do not send to accounting integration Clear Save Submit" at bounding box center [199, 211] width 376 height 14
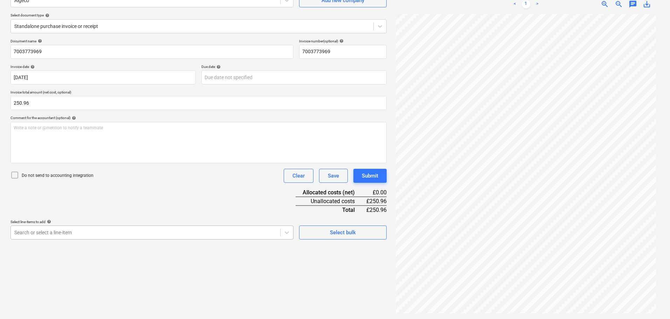
scroll to position [100, 0]
click at [96, 233] on body "Sales Projects Contacts Company Consolidated Invoices Inbox Approvals format_si…" at bounding box center [335, 89] width 670 height 319
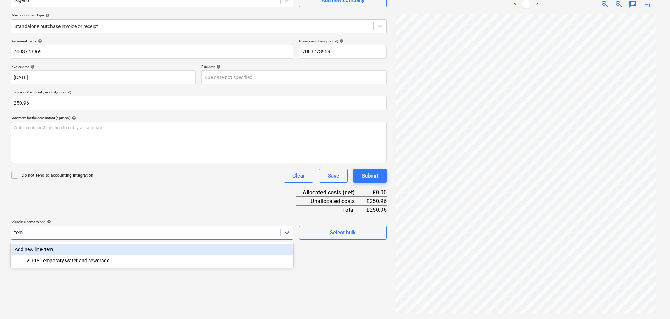
scroll to position [70, 0]
type input "temp"
click at [91, 248] on div "-- -- -- VO 18 Temporary water and sewerage" at bounding box center [152, 249] width 283 height 11
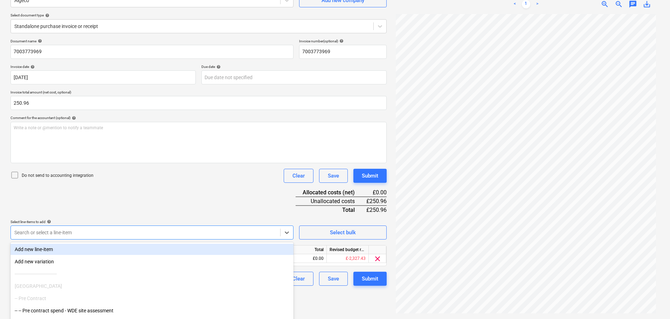
click at [162, 195] on div "Document name help 7003773969 Invoice number (optional) help 7003773969 Invoice…" at bounding box center [199, 162] width 376 height 247
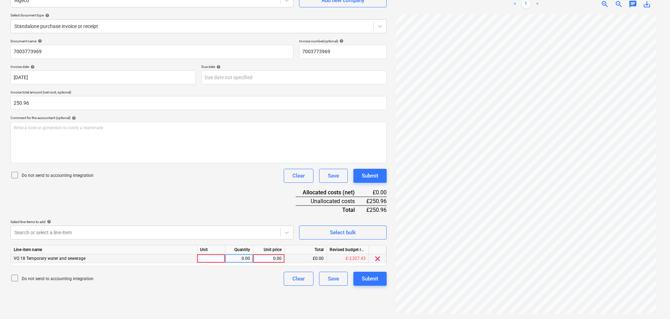
click at [270, 256] on div "0.00" at bounding box center [269, 258] width 26 height 9
type input "250.96"
click at [232, 214] on div "Document name help 7003773969 Invoice number (optional) help 7003773969 Invoice…" at bounding box center [199, 162] width 376 height 247
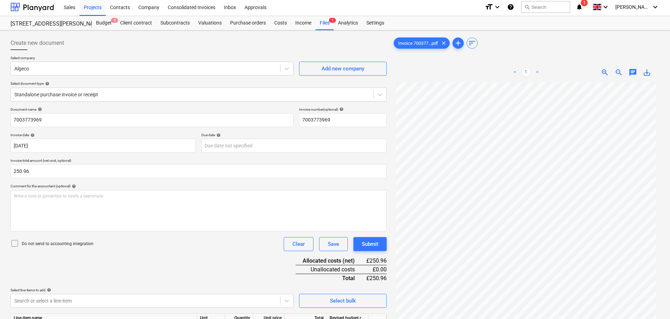
scroll to position [0, 0]
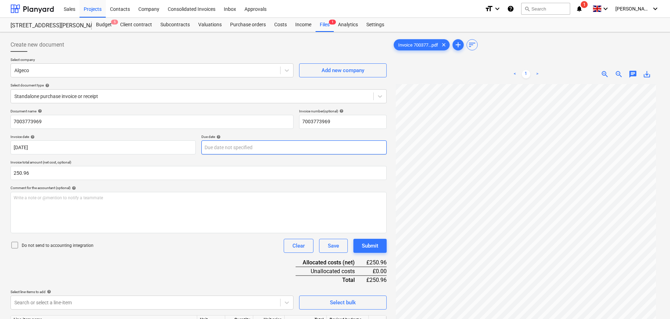
click at [236, 147] on body "Sales Projects Contacts Company Consolidated Invoices Inbox Approvals format_si…" at bounding box center [335, 159] width 670 height 319
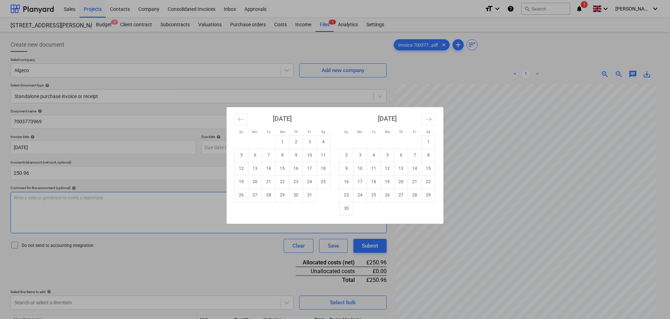
click at [313, 199] on td "31" at bounding box center [310, 194] width 14 height 13
type input "[DATE]"
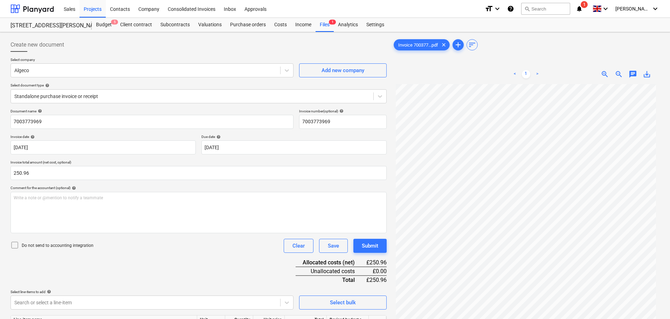
click at [197, 264] on div "Document name help 7003773969 Invoice number (optional) help 7003773969 Invoice…" at bounding box center [199, 232] width 376 height 247
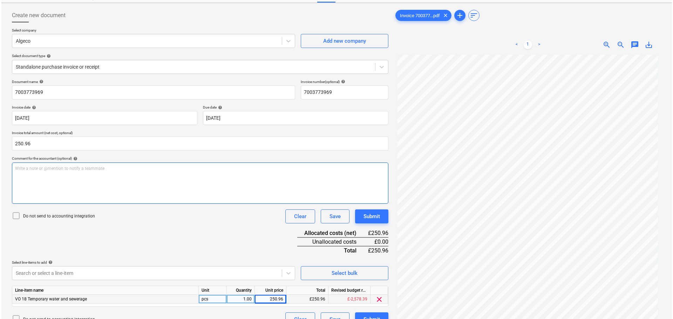
scroll to position [70, 0]
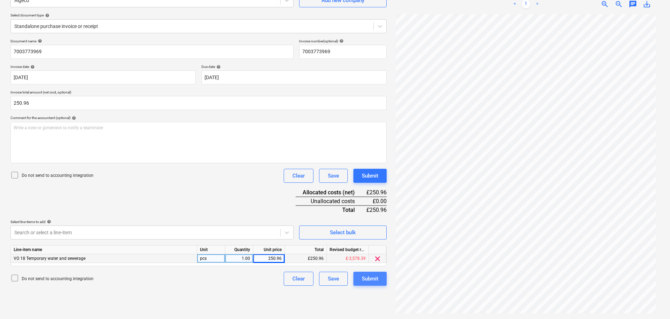
click at [373, 280] on div "Submit" at bounding box center [370, 278] width 16 height 9
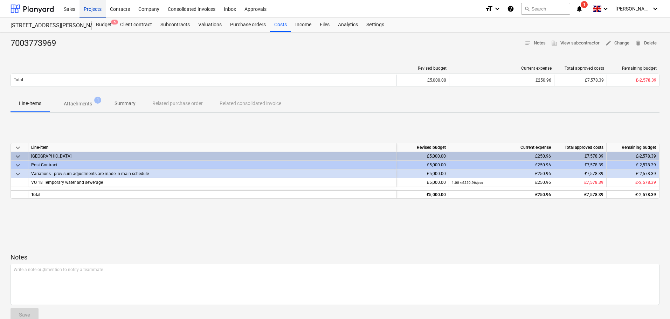
click at [97, 7] on div "Projects" at bounding box center [93, 9] width 26 height 18
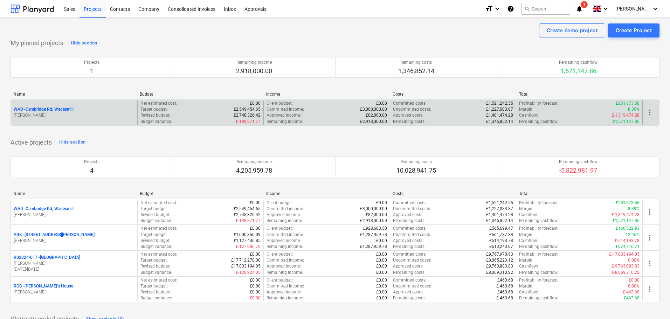
click at [62, 108] on p "WAD - Cambridge Rd, Wadesmill" at bounding box center [44, 109] width 60 height 6
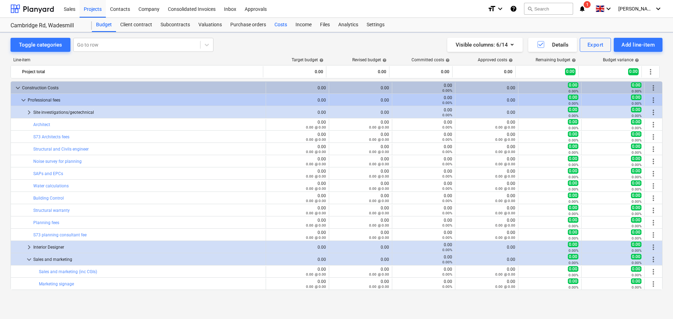
click at [281, 25] on div "Costs" at bounding box center [280, 25] width 21 height 14
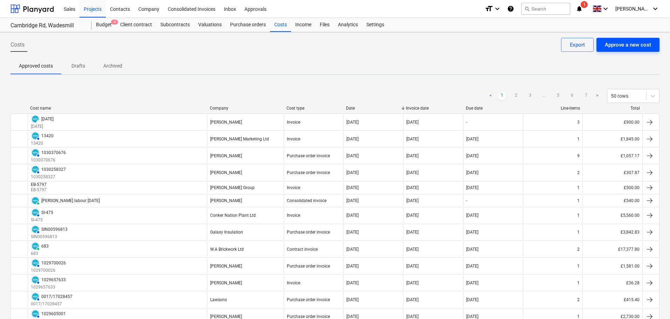
click at [640, 46] on div "Approve a new cost" at bounding box center [628, 44] width 46 height 9
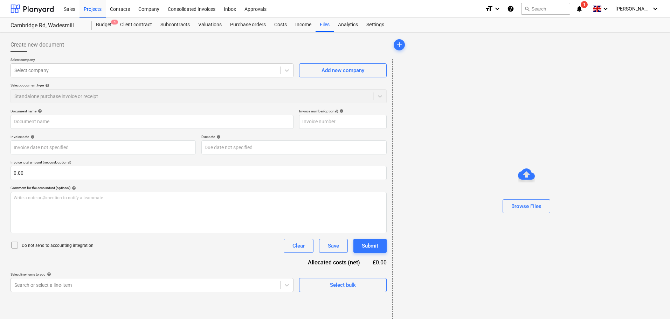
type input "Invoice 54820.pdf"
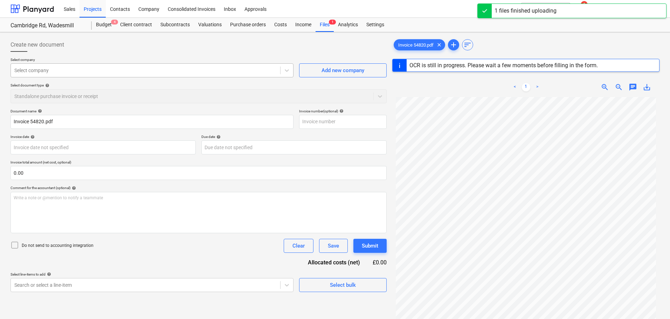
click at [51, 72] on div at bounding box center [145, 70] width 262 height 7
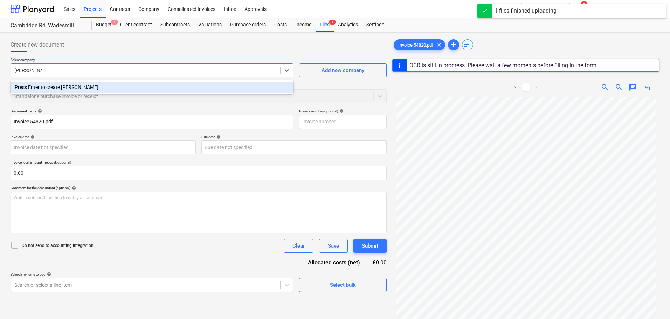
type input "[PERSON_NAME]"
type input "47450274"
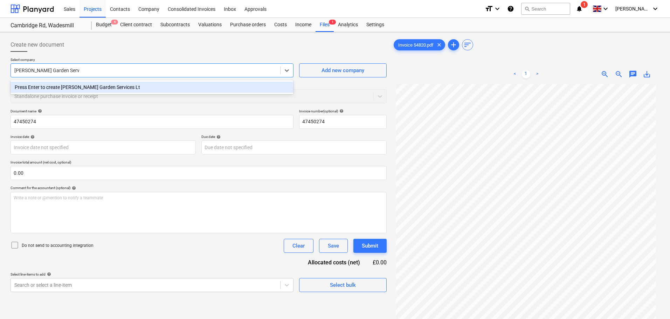
type input "[PERSON_NAME] Garden Services Ltd"
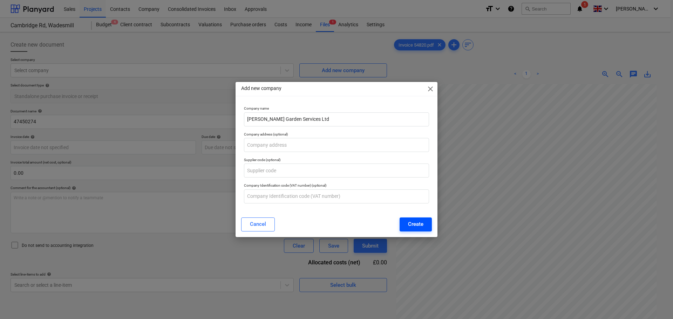
click at [416, 221] on div "Create" at bounding box center [415, 224] width 15 height 9
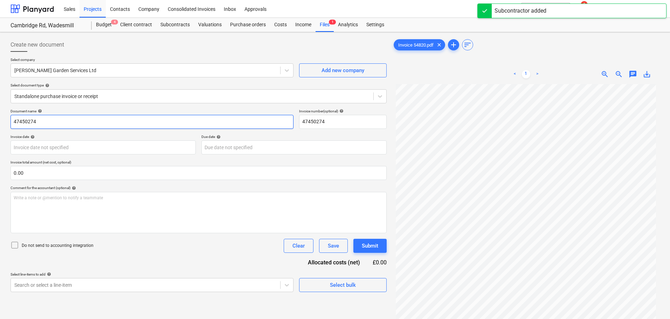
drag, startPoint x: 48, startPoint y: 122, endPoint x: -8, endPoint y: 120, distance: 56.1
click at [0, 120] on html "Sales Projects Contacts Company Consolidated Invoices Inbox Approvals format_si…" at bounding box center [335, 159] width 670 height 319
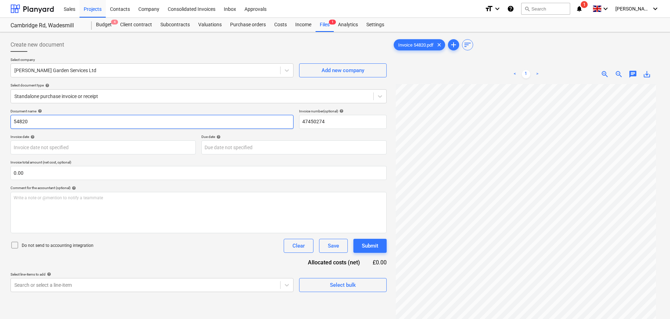
type input "54820"
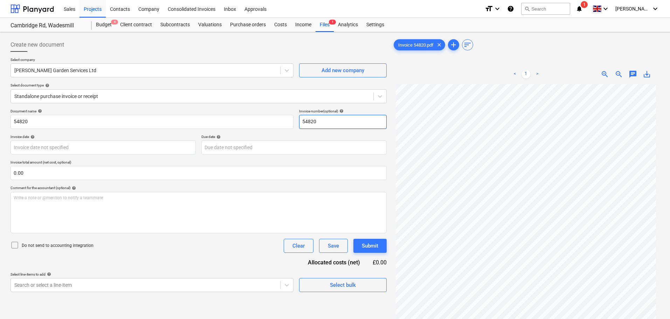
type input "54820"
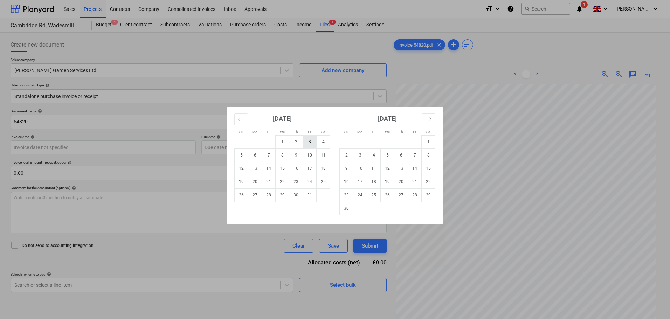
click at [308, 141] on td "3" at bounding box center [310, 141] width 14 height 13
type input "[DATE]"
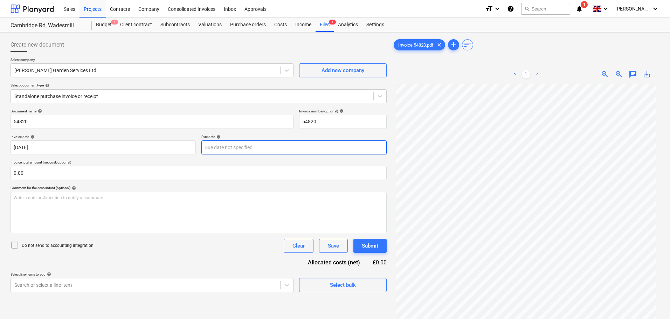
click at [250, 145] on body "Sales Projects Contacts Company Consolidated Invoices Inbox Approvals format_si…" at bounding box center [335, 159] width 670 height 319
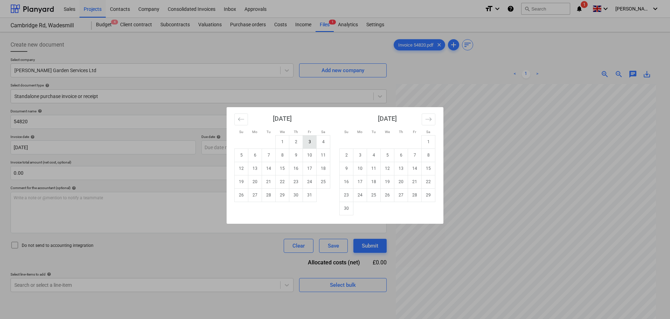
click at [311, 144] on td "3" at bounding box center [310, 141] width 14 height 13
type input "[DATE]"
click at [36, 146] on body "Sales Projects Contacts Company Consolidated Invoices Inbox Approvals format_si…" at bounding box center [335, 159] width 670 height 319
click at [285, 144] on td "1" at bounding box center [283, 141] width 14 height 13
type input "[DATE]"
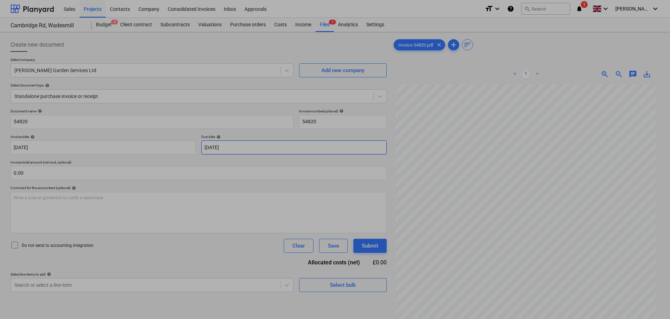
click at [278, 144] on body "Sales Projects Contacts Company Consolidated Invoices Inbox Approvals format_si…" at bounding box center [335, 159] width 670 height 319
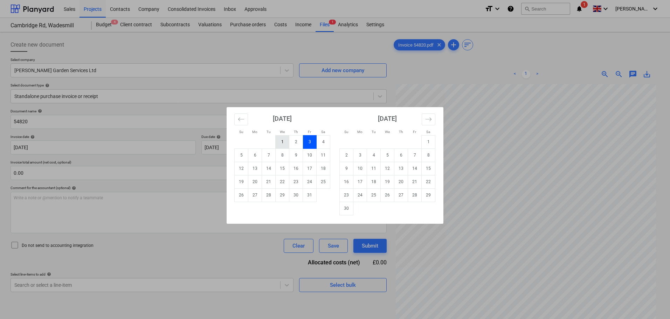
click at [285, 143] on td "1" at bounding box center [283, 141] width 14 height 13
type input "[DATE]"
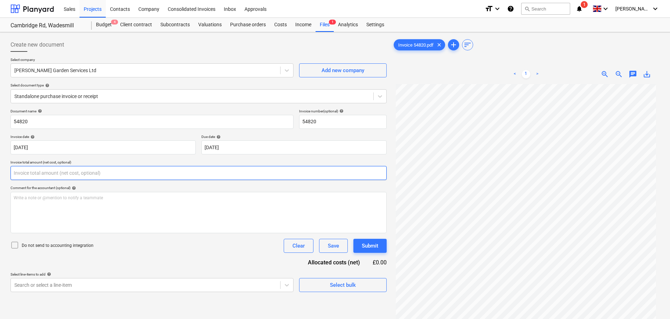
click at [92, 168] on input "text" at bounding box center [199, 173] width 376 height 14
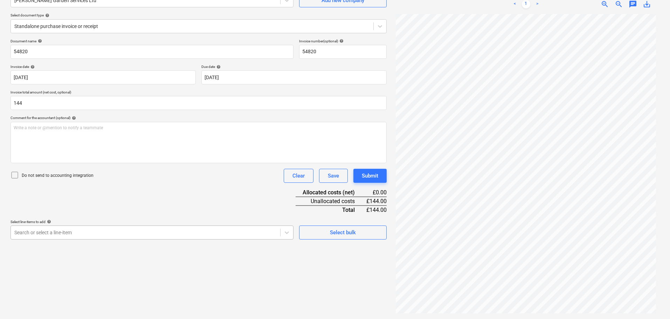
type input "144.00"
click at [67, 229] on body "Sales Projects Contacts Company Consolidated Invoices Inbox Approvals format_si…" at bounding box center [335, 89] width 670 height 319
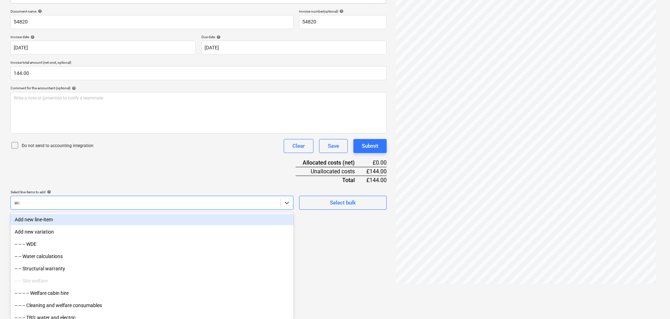
scroll to position [98, 0]
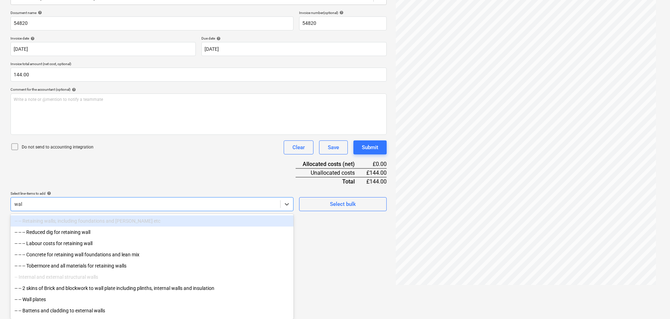
type input "wall"
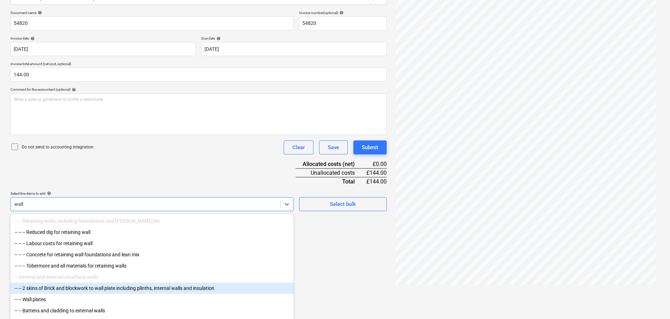
click at [138, 289] on div "-- -- 2 skins of Brick and blockwork to wall plate including plinths, internal …" at bounding box center [152, 288] width 283 height 11
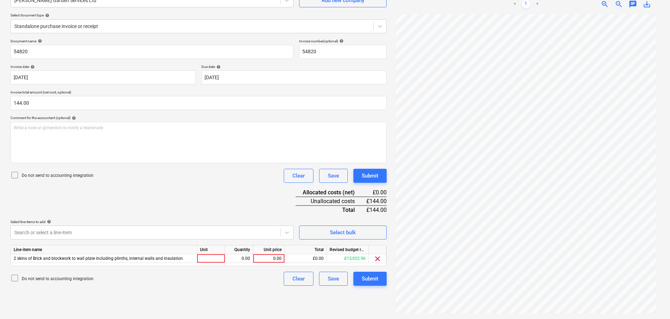
click at [196, 167] on div "Document name help 54820 Invoice number (optional) help 54820 Invoice date help…" at bounding box center [199, 162] width 376 height 247
click at [277, 257] on div "0.00" at bounding box center [269, 258] width 26 height 9
type input "144"
click at [377, 176] on div "Submit" at bounding box center [370, 175] width 16 height 9
